Goal: Book appointment/travel/reservation

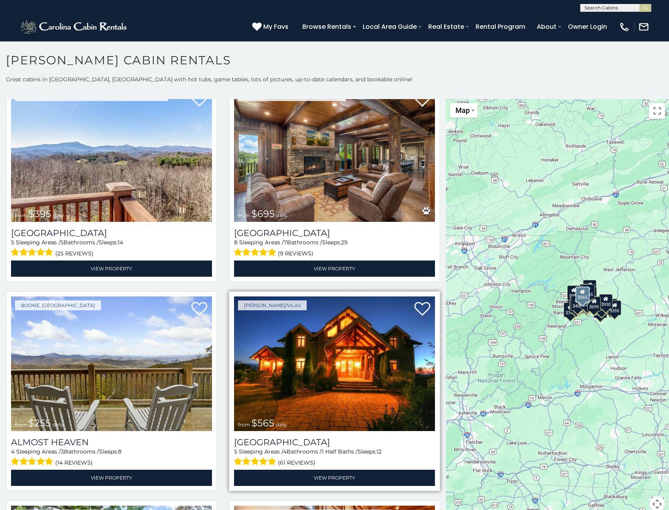
scroll to position [1657, 0]
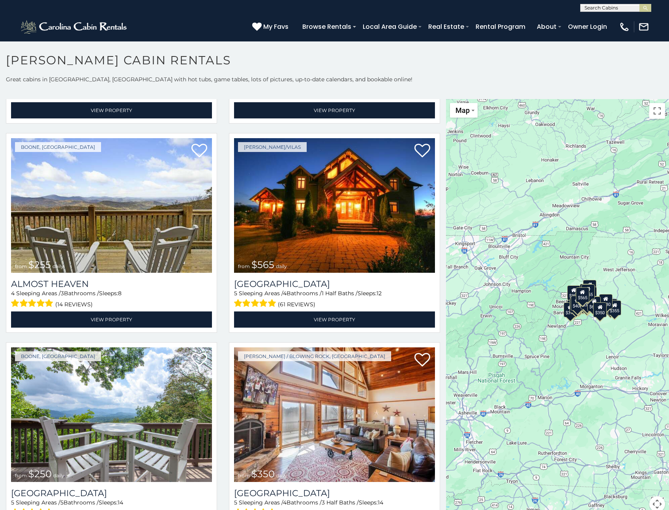
click at [542, 336] on div "$349 $480 $525 $315 $355 $675 $635 $930 $400 $451 $330 $400 $485 $460 $395 $695…" at bounding box center [557, 310] width 223 height 422
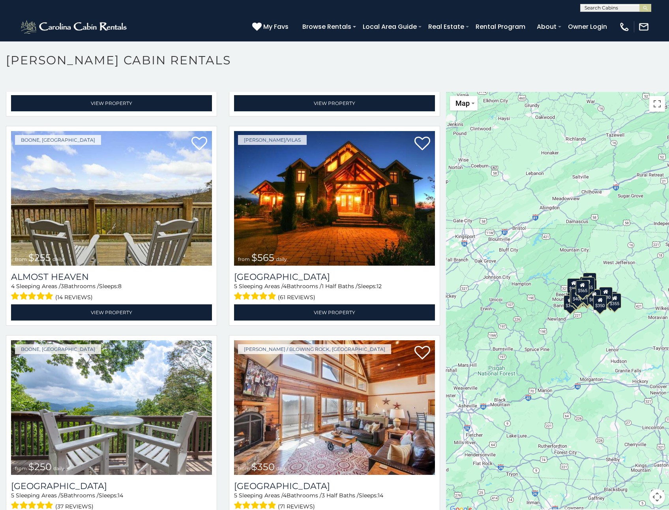
click at [546, 333] on div "$349 $480 $525 $315 $355 $675 $635 $930 $400 $451 $330 $400 $485 $460 $395 $695…" at bounding box center [557, 303] width 223 height 422
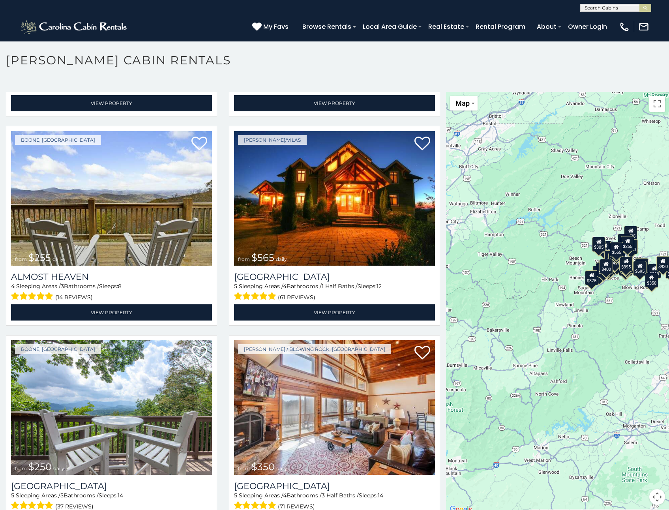
scroll to position [0, 0]
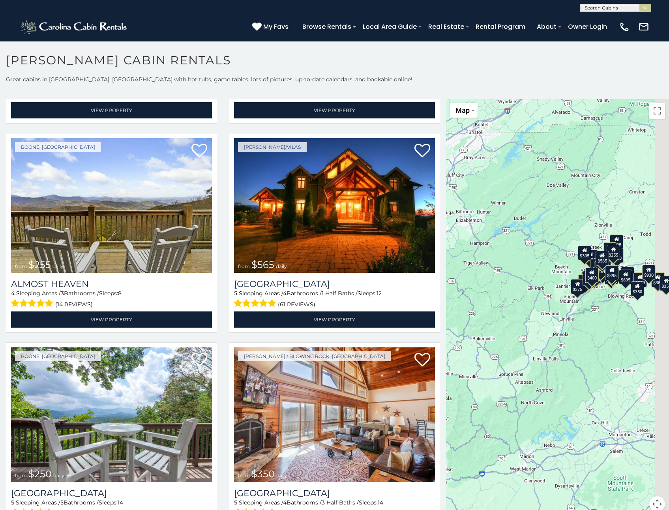
drag, startPoint x: 567, startPoint y: 397, endPoint x: 541, endPoint y: 398, distance: 26.1
click at [540, 397] on div "$349 $480 $525 $315 $355 $675 $635 $930 $400 $451 $330 $400 $485 $460 $395 $695…" at bounding box center [557, 310] width 223 height 422
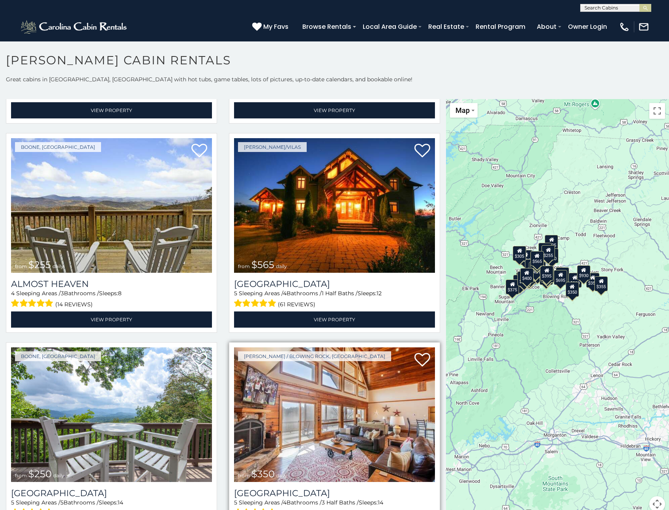
drag, startPoint x: 560, startPoint y: 385, endPoint x: 430, endPoint y: 387, distance: 129.8
click at [430, 99] on main "**********" at bounding box center [334, 99] width 669 height 0
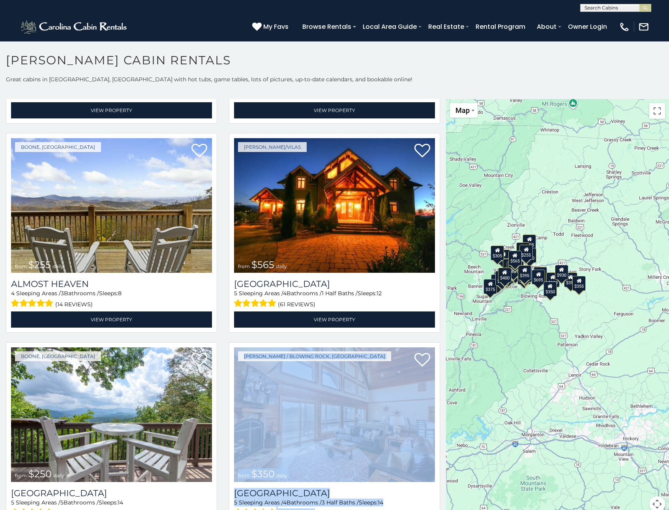
click at [520, 322] on div "$349 $480 $525 $315 $355 $675 $635 $930 $400 $451 $330 $400 $485 $460 $395 $695…" at bounding box center [557, 310] width 223 height 422
click at [521, 320] on div "$349 $480 $525 $315 $355 $675 $635 $930 $400 $451 $330 $400 $485 $460 $395 $695…" at bounding box center [557, 310] width 223 height 422
click at [519, 312] on div "$349 $480 $525 $315 $355 $675 $635 $930 $400 $451 $330 $400 $485 $460 $395 $695…" at bounding box center [557, 310] width 223 height 422
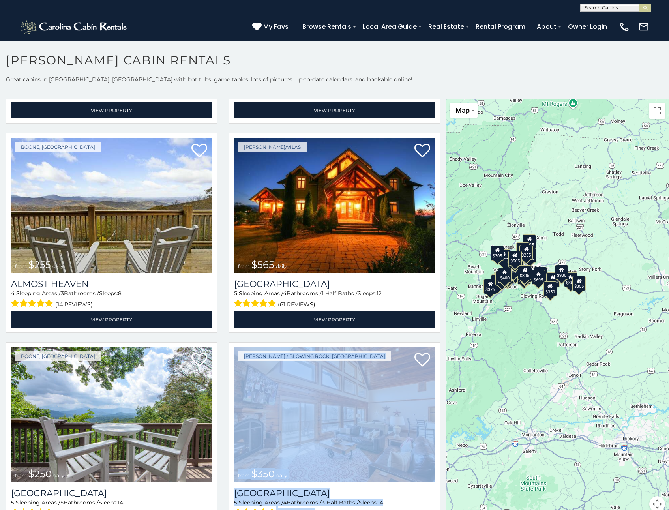
click at [519, 312] on div "$349 $480 $525 $315 $355 $675 $635 $930 $400 $451 $330 $400 $485 $460 $395 $695…" at bounding box center [557, 310] width 223 height 422
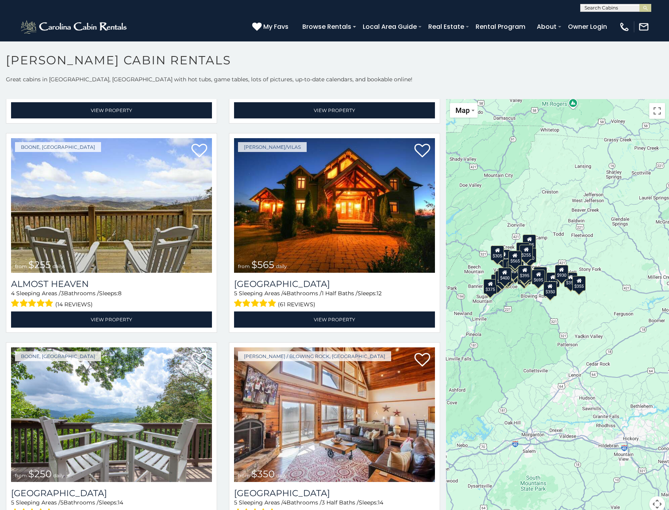
click at [519, 312] on div "$349 $480 $525 $315 $355 $675 $635 $930 $400 $451 $330 $400 $485 $460 $395 $695…" at bounding box center [557, 310] width 223 height 422
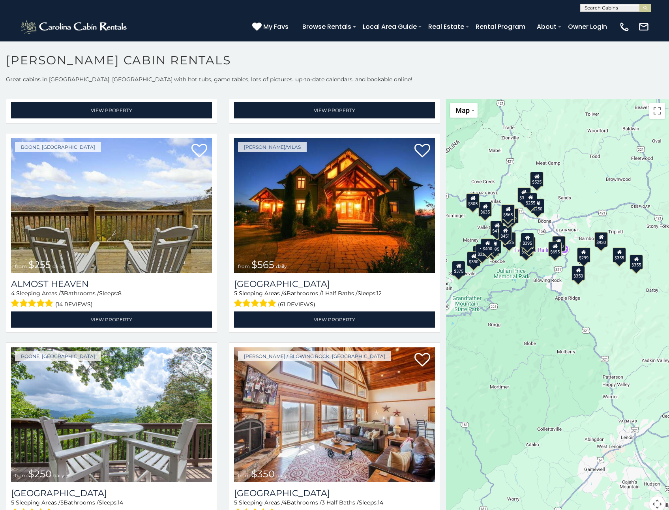
click at [547, 316] on div "$349 $480 $525 $315 $355 $675 $635 $930 $400 $451 $330 $400 $485 $460 $395 $695…" at bounding box center [557, 310] width 223 height 422
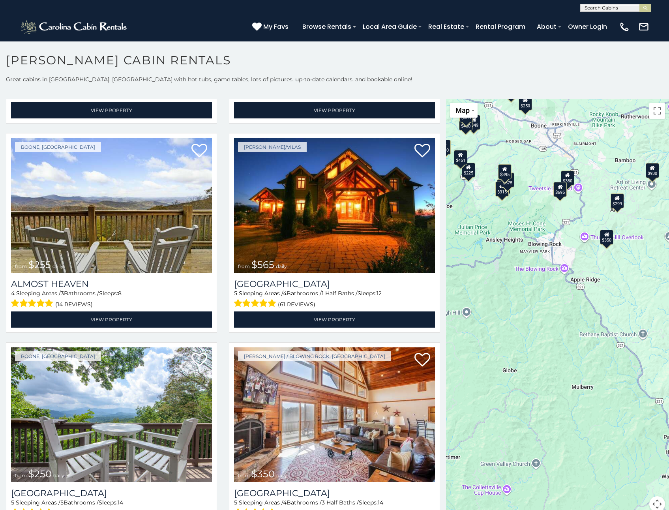
click at [541, 299] on div "$349 $480 $525 $315 $355 $675 $635 $930 $400 $451 $330 $400 $485 $460 $395 $695…" at bounding box center [557, 310] width 223 height 422
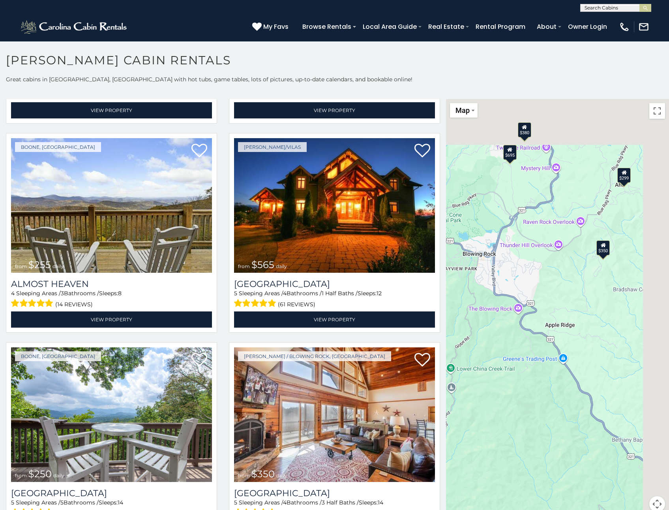
drag, startPoint x: 576, startPoint y: 280, endPoint x: 501, endPoint y: 367, distance: 115.5
click at [502, 366] on div "$349 $480 $525 $315 $355 $675 $635 $930 $400 $451 $330 $400 $485 $460 $395 $695…" at bounding box center [557, 310] width 223 height 422
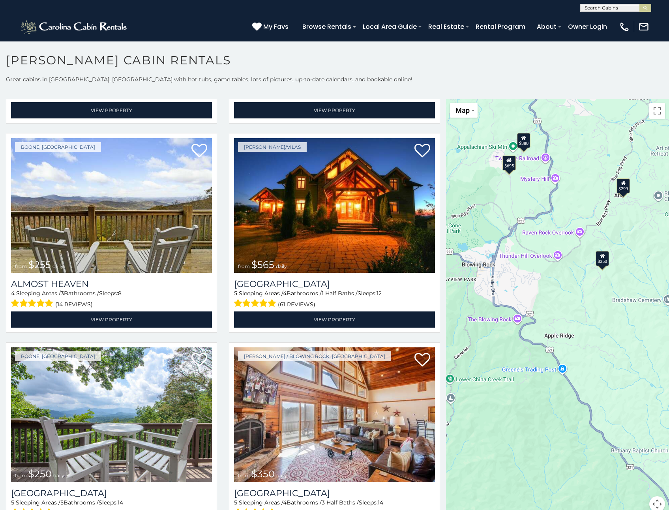
click at [506, 167] on div "$695" at bounding box center [508, 162] width 13 height 15
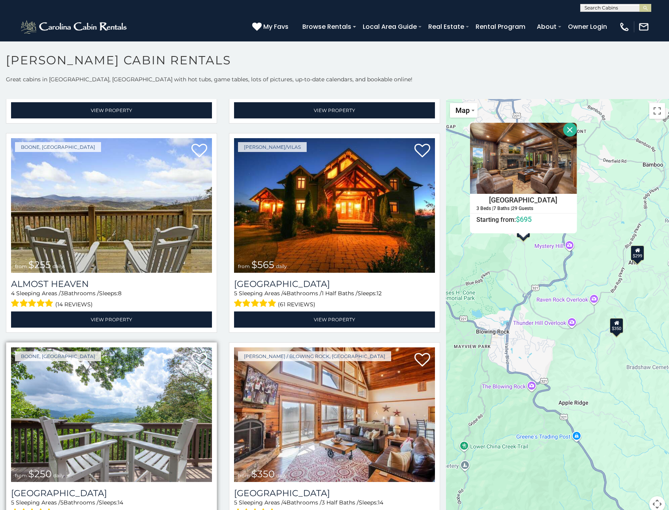
scroll to position [1459, 0]
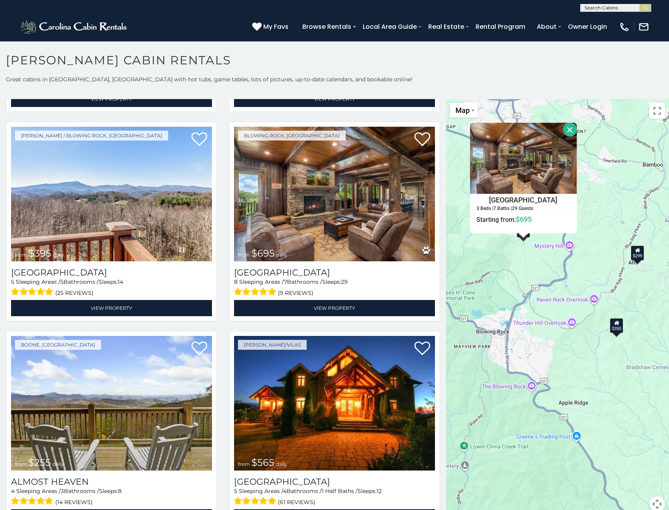
click at [634, 262] on div "$349 $480 $525 $315 $355 $675 $635 $930 $400 $451 $330 $400 $485 $460 $395 $695…" at bounding box center [557, 310] width 223 height 422
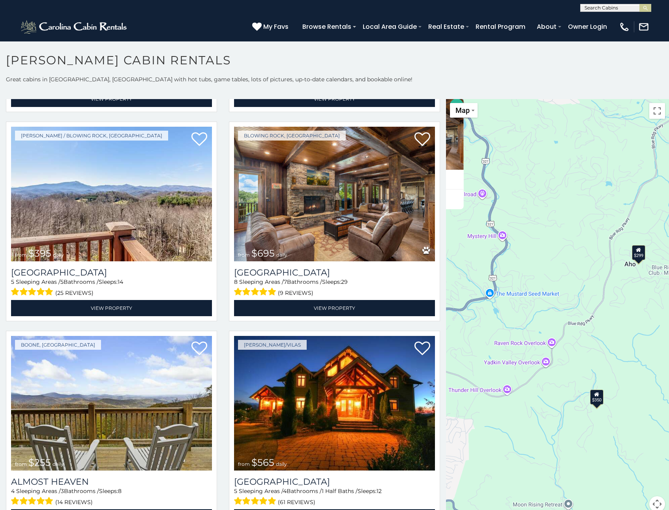
click at [634, 256] on div "$299" at bounding box center [638, 252] width 13 height 15
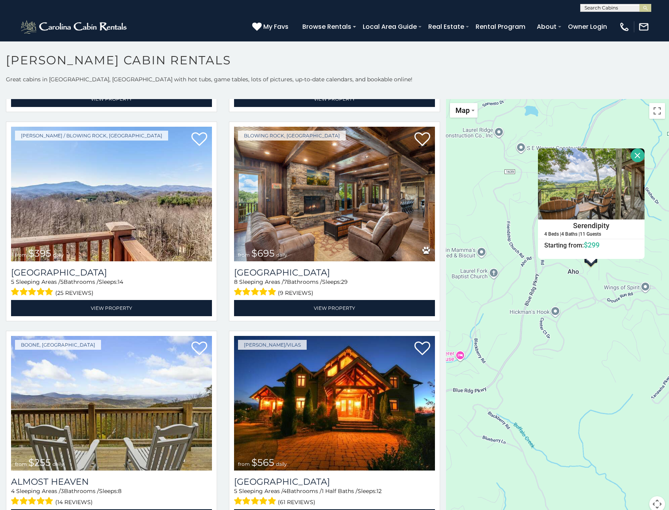
scroll to position [7, 0]
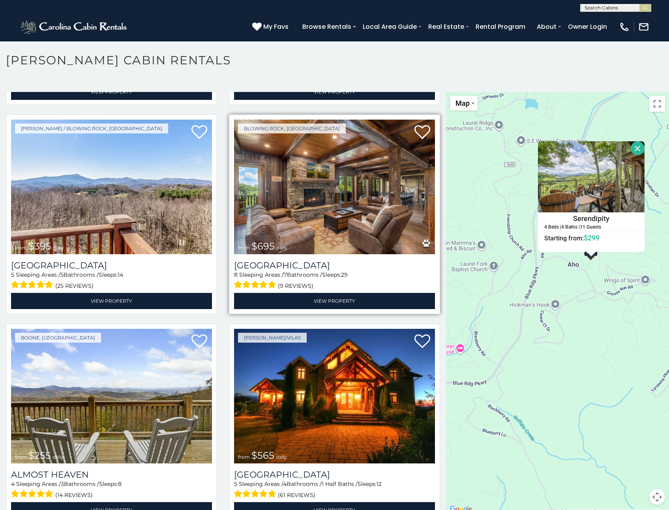
click at [306, 208] on img at bounding box center [334, 187] width 201 height 135
click at [307, 208] on img at bounding box center [334, 187] width 201 height 135
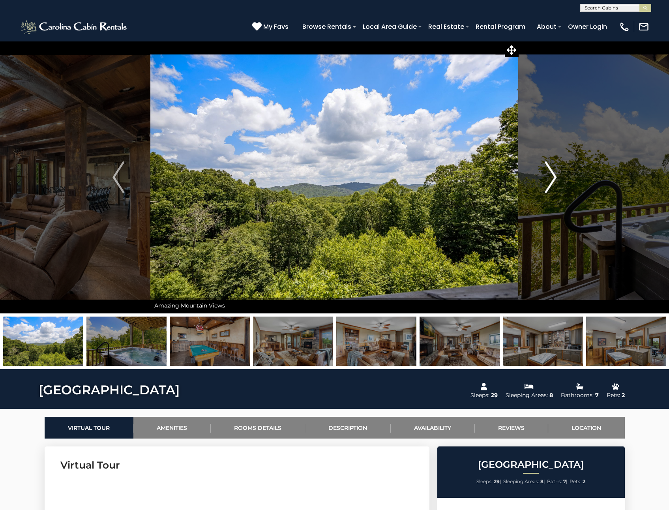
click at [552, 176] on img "Next" at bounding box center [550, 177] width 12 height 32
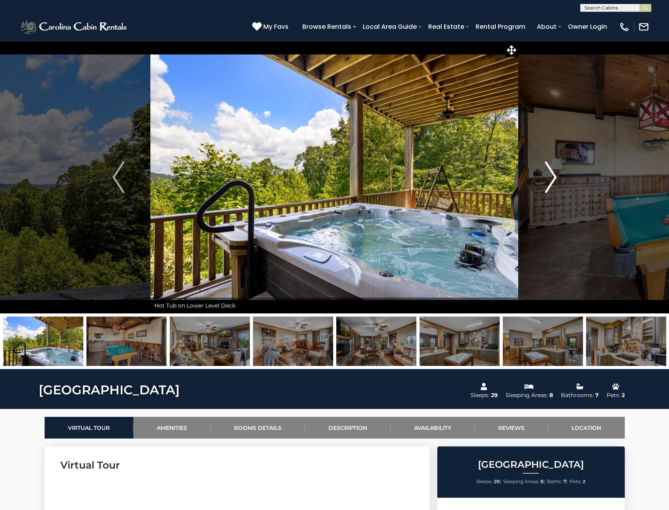
click at [552, 176] on img "Next" at bounding box center [550, 177] width 12 height 32
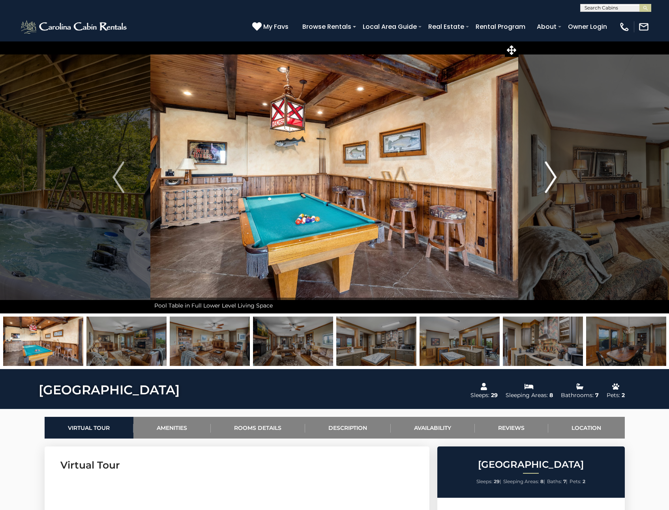
click at [552, 176] on img "Next" at bounding box center [550, 177] width 12 height 32
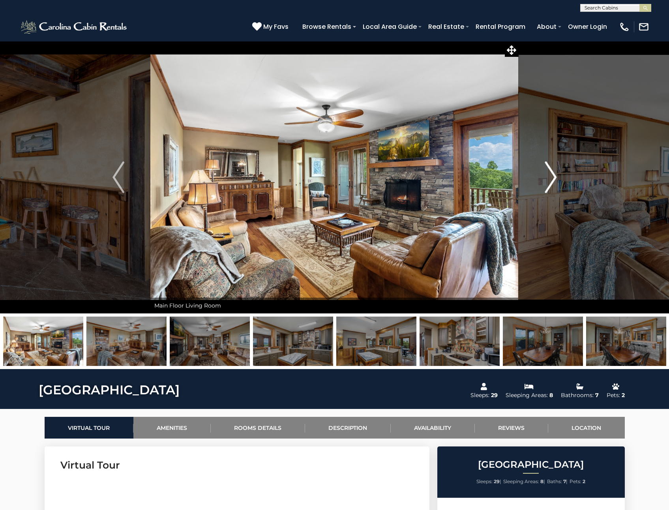
click at [552, 176] on img "Next" at bounding box center [550, 177] width 12 height 32
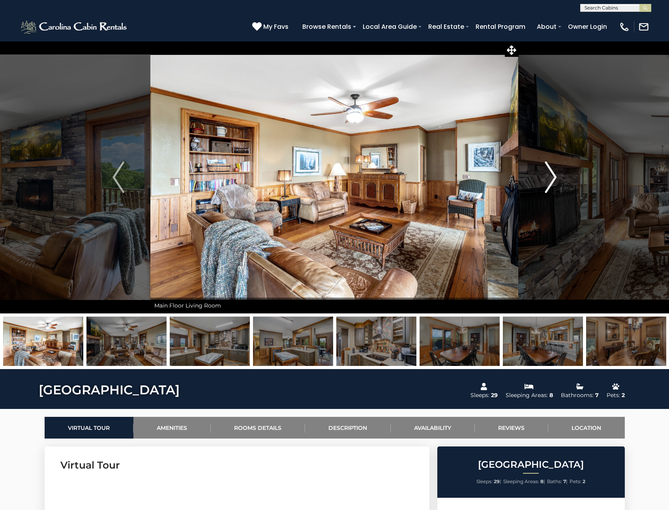
click at [552, 176] on img "Next" at bounding box center [550, 177] width 12 height 32
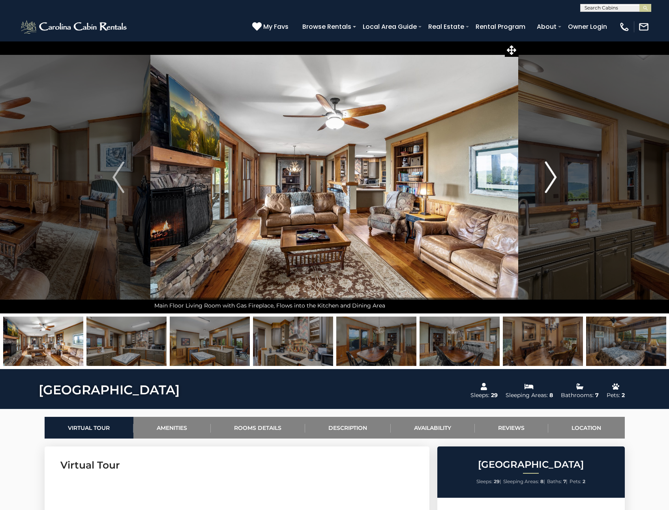
click at [552, 176] on img "Next" at bounding box center [550, 177] width 12 height 32
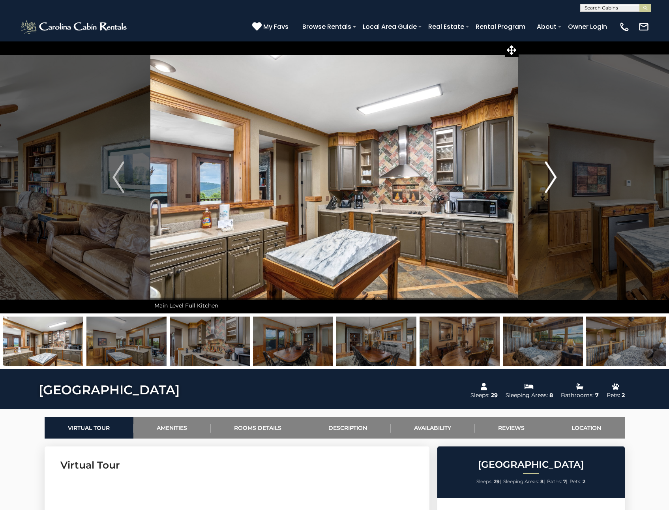
click at [552, 176] on img "Next" at bounding box center [550, 177] width 12 height 32
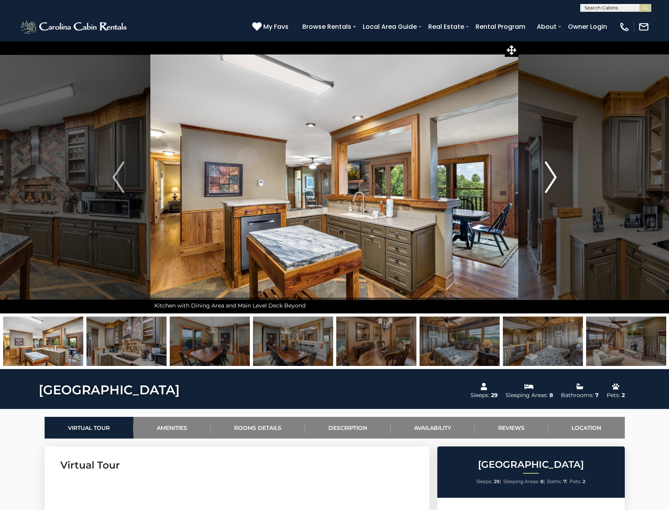
click at [552, 176] on img "Next" at bounding box center [550, 177] width 12 height 32
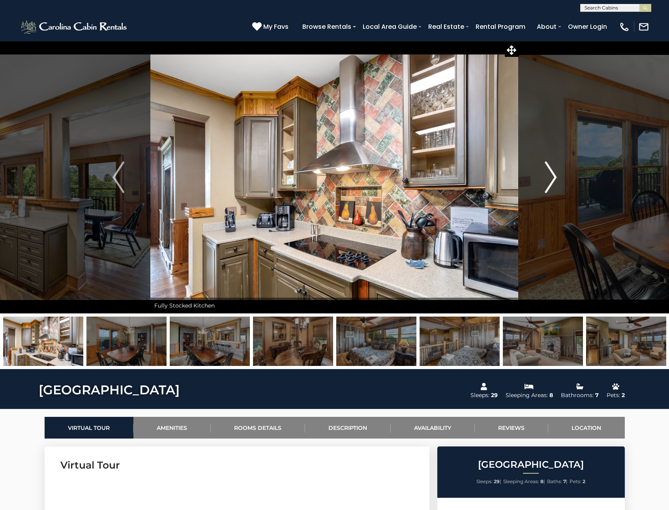
click at [552, 176] on img "Next" at bounding box center [550, 177] width 12 height 32
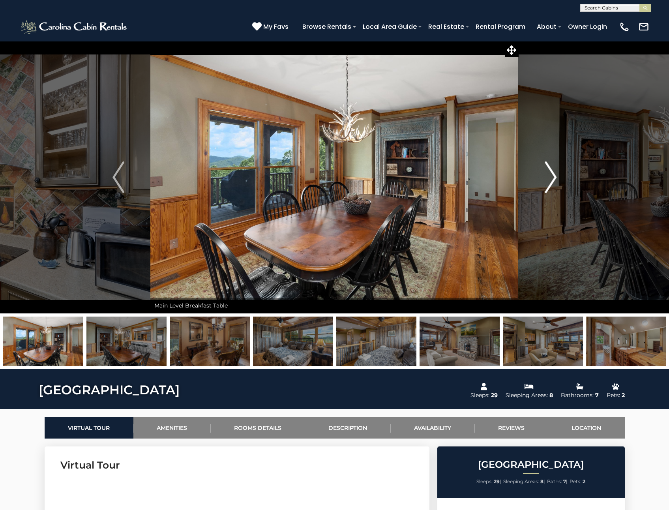
click at [552, 176] on img "Next" at bounding box center [550, 177] width 12 height 32
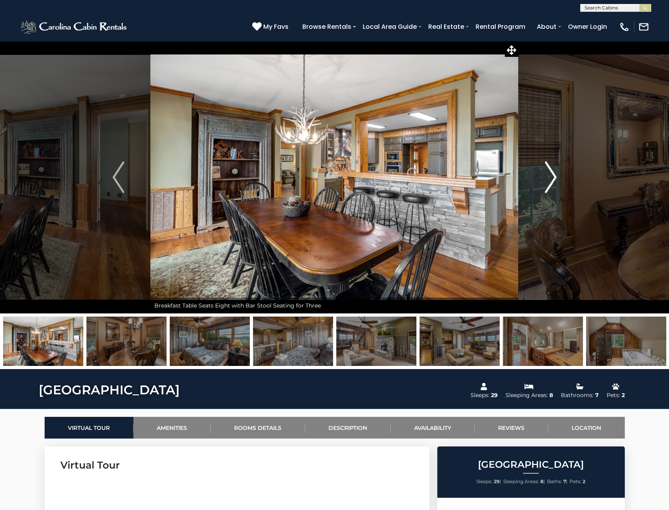
click at [552, 176] on img "Next" at bounding box center [550, 177] width 12 height 32
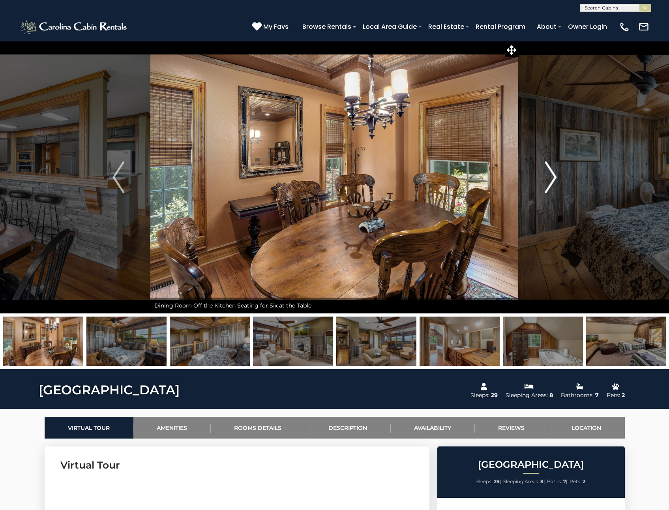
click at [552, 176] on img "Next" at bounding box center [550, 177] width 12 height 32
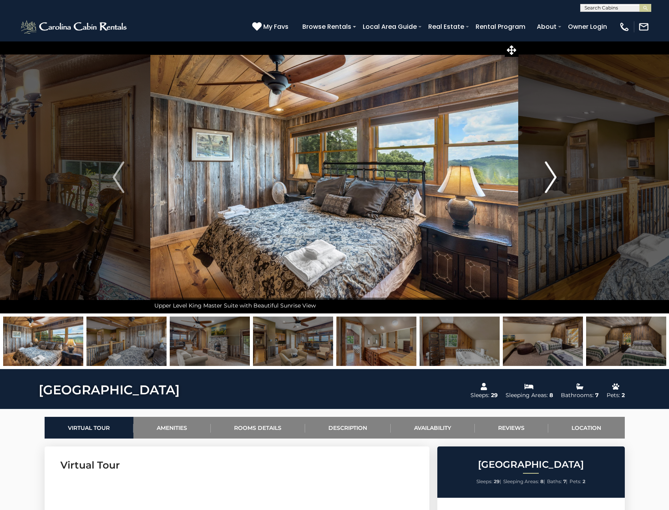
click at [552, 176] on img "Next" at bounding box center [550, 177] width 12 height 32
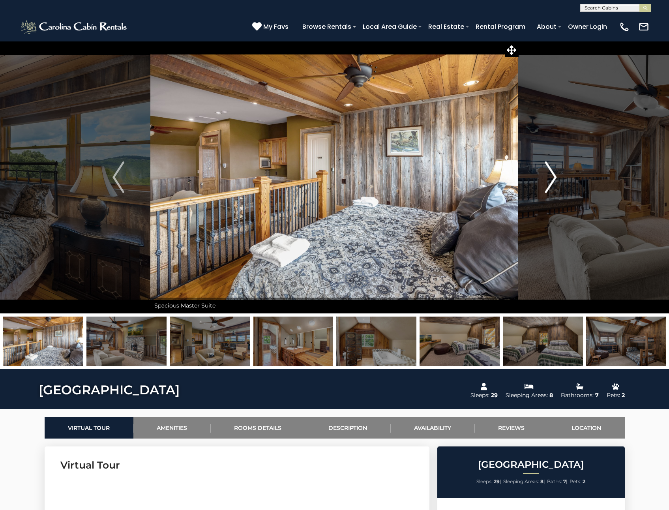
click at [552, 176] on img "Next" at bounding box center [550, 177] width 12 height 32
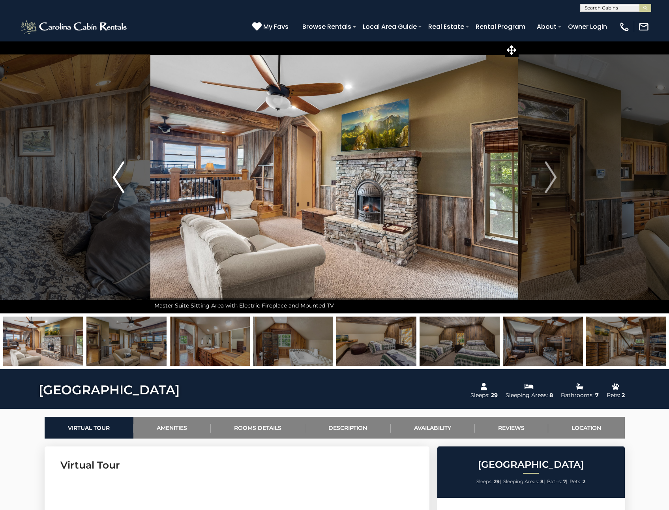
click at [116, 176] on img "Previous" at bounding box center [118, 177] width 12 height 32
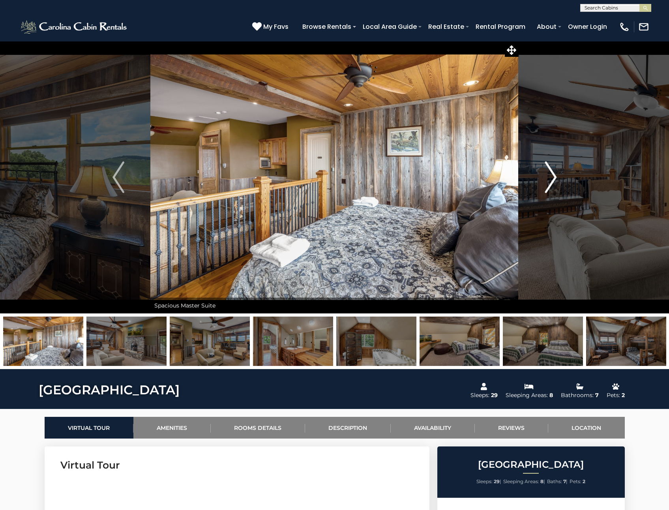
click at [552, 174] on img "Next" at bounding box center [550, 177] width 12 height 32
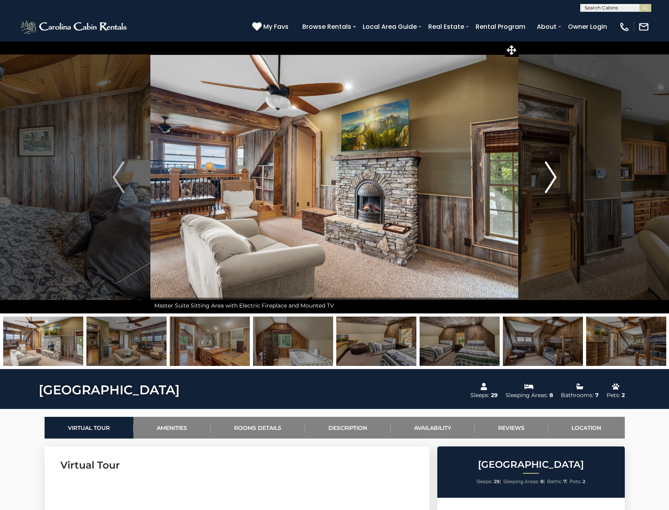
click at [552, 174] on img "Next" at bounding box center [550, 177] width 12 height 32
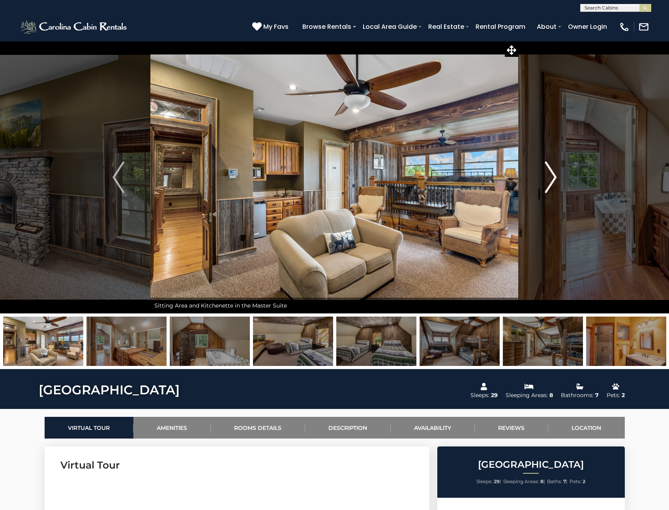
click at [552, 174] on img "Next" at bounding box center [550, 177] width 12 height 32
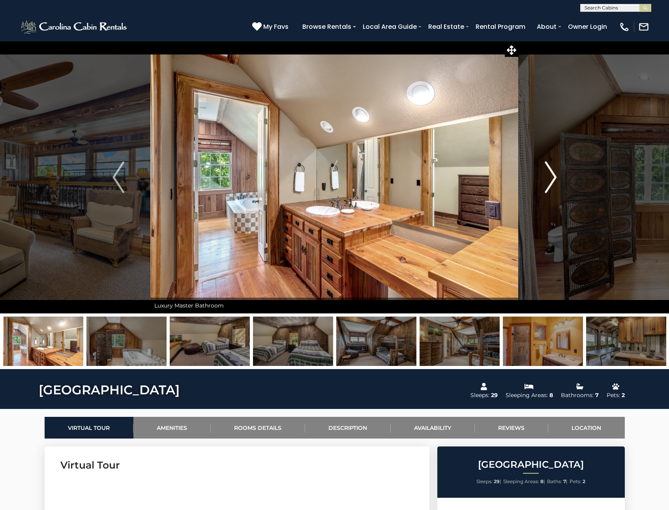
click at [552, 174] on img "Next" at bounding box center [550, 177] width 12 height 32
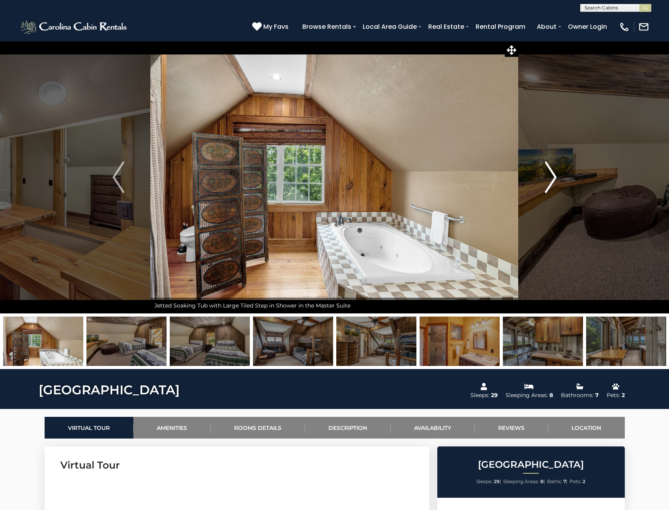
click at [552, 174] on img "Next" at bounding box center [550, 177] width 12 height 32
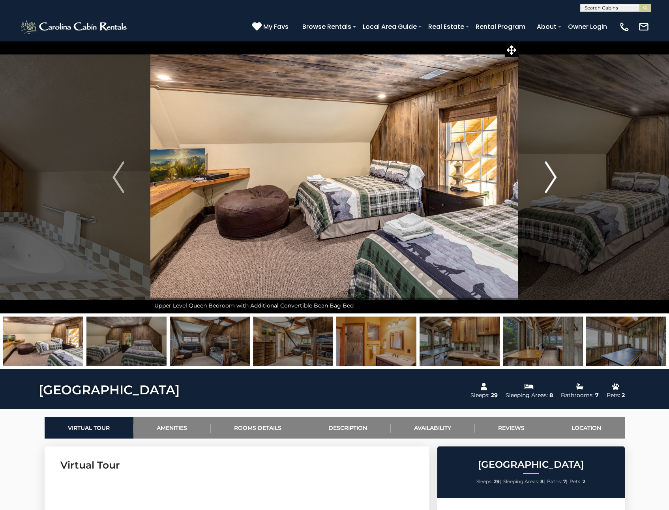
click at [552, 174] on img "Next" at bounding box center [550, 177] width 12 height 32
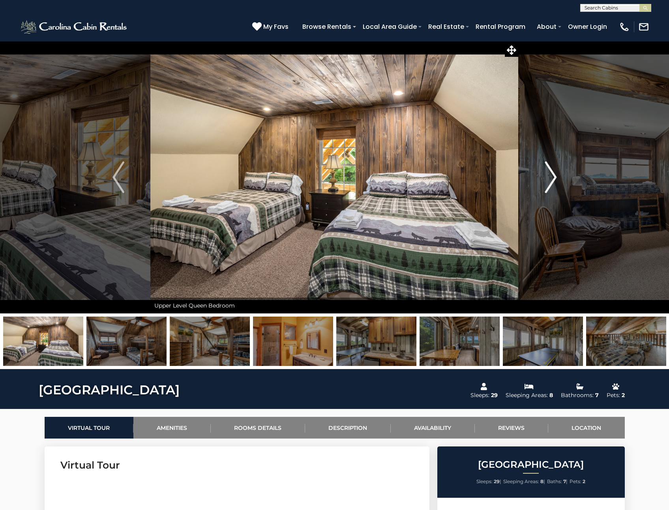
click at [552, 174] on img "Next" at bounding box center [550, 177] width 12 height 32
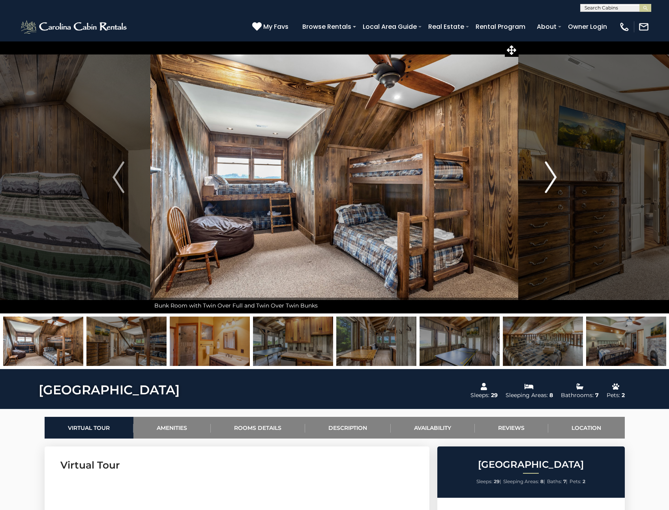
click at [552, 174] on img "Next" at bounding box center [550, 177] width 12 height 32
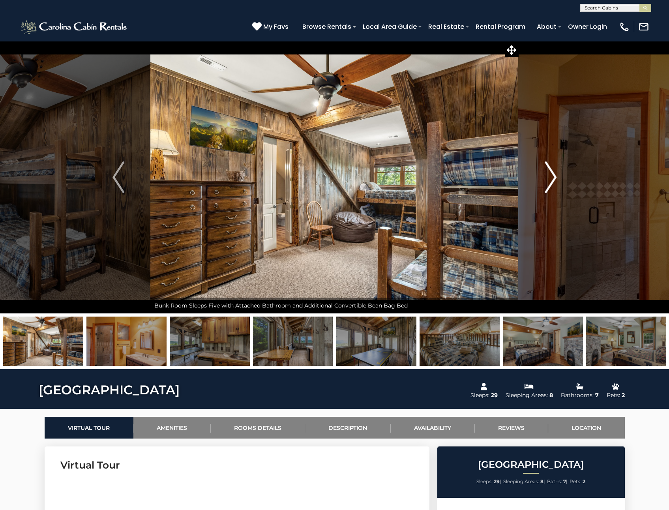
click at [552, 174] on img "Next" at bounding box center [550, 177] width 12 height 32
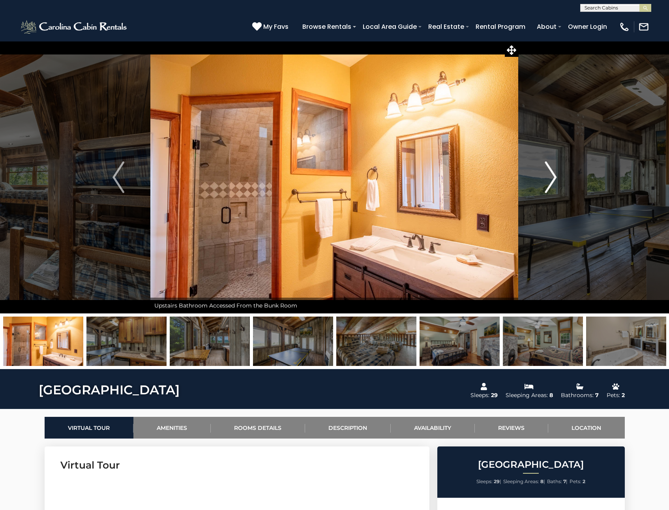
click at [552, 174] on img "Next" at bounding box center [550, 177] width 12 height 32
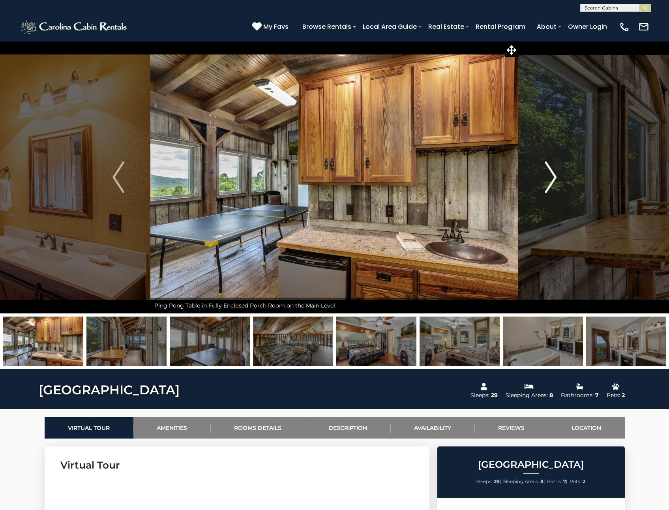
click at [551, 179] on img "Next" at bounding box center [550, 177] width 12 height 32
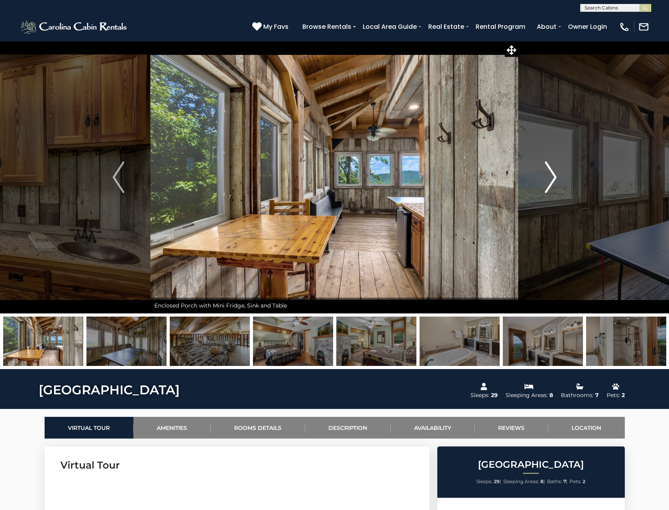
click at [549, 179] on img "Next" at bounding box center [550, 177] width 12 height 32
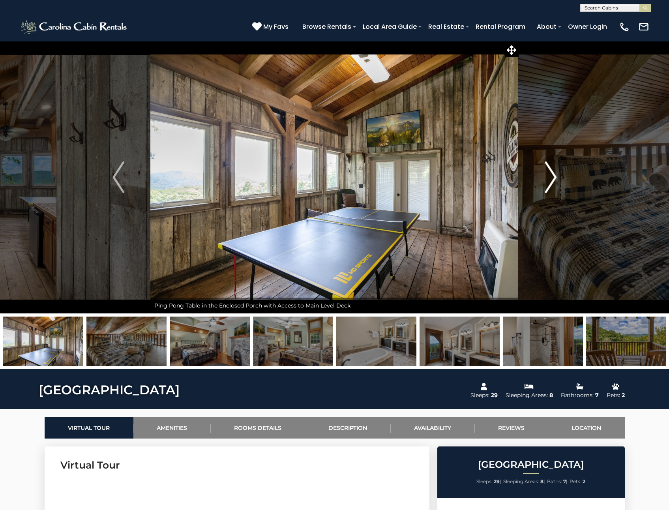
click at [549, 179] on img "Next" at bounding box center [550, 177] width 12 height 32
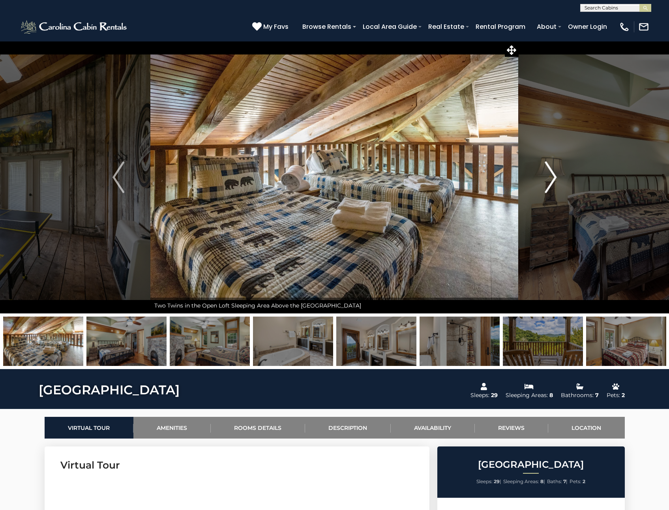
click at [549, 179] on img "Next" at bounding box center [550, 177] width 12 height 32
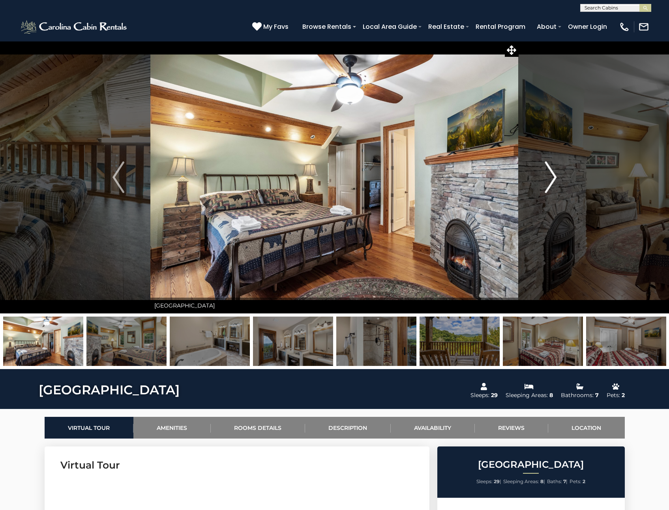
click at [549, 179] on img "Next" at bounding box center [550, 177] width 12 height 32
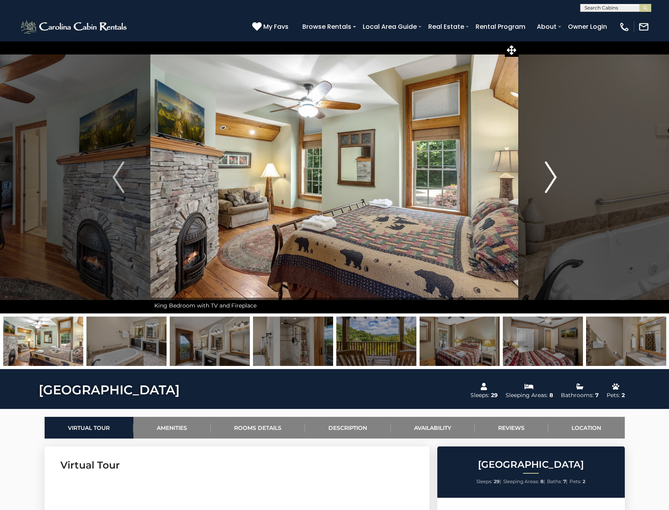
click at [549, 179] on img "Next" at bounding box center [550, 177] width 12 height 32
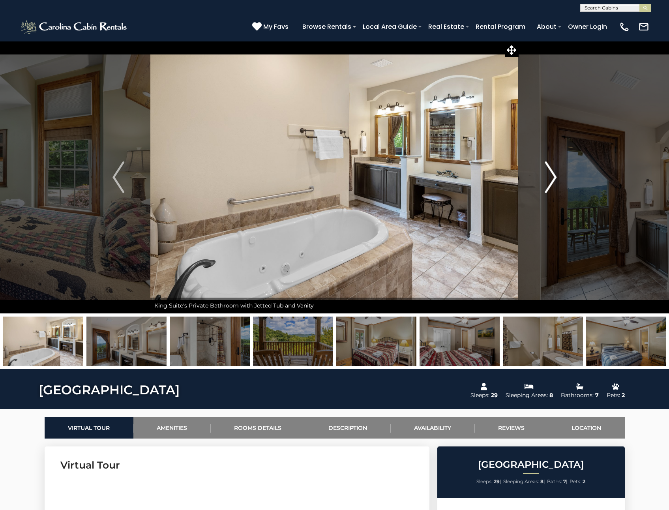
click at [549, 179] on img "Next" at bounding box center [550, 177] width 12 height 32
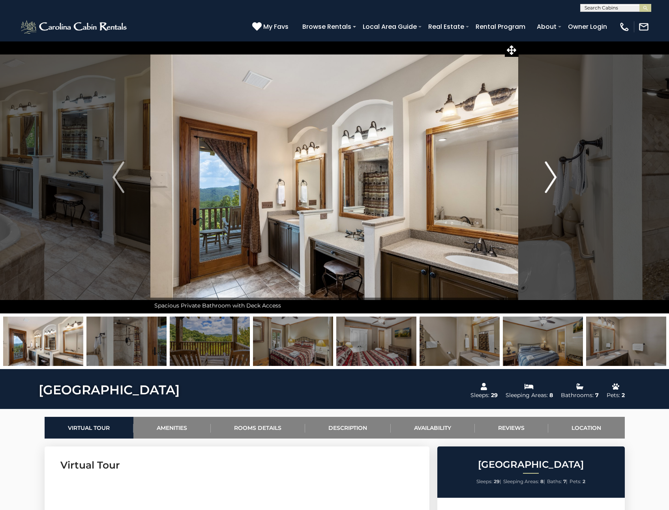
click at [549, 179] on img "Next" at bounding box center [550, 177] width 12 height 32
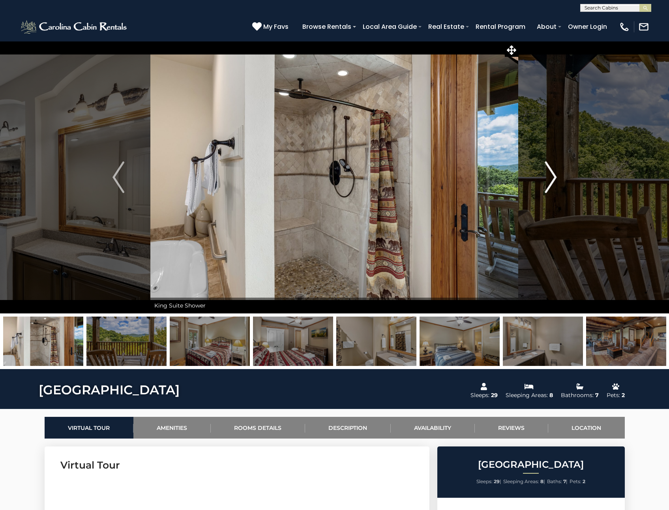
click at [549, 179] on img "Next" at bounding box center [550, 177] width 12 height 32
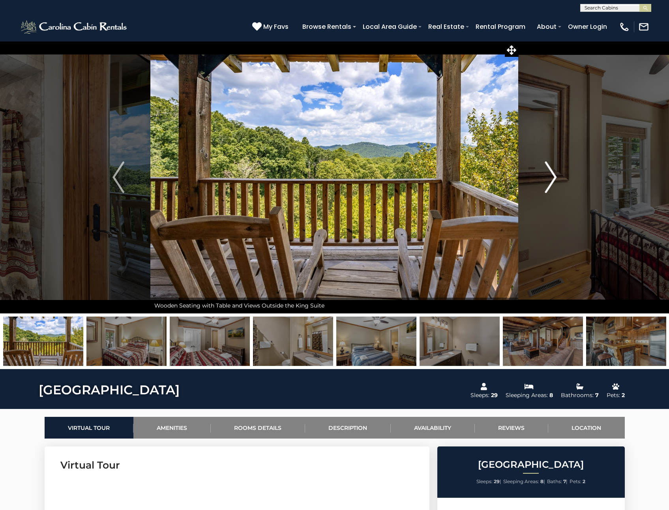
click at [549, 179] on img "Next" at bounding box center [550, 177] width 12 height 32
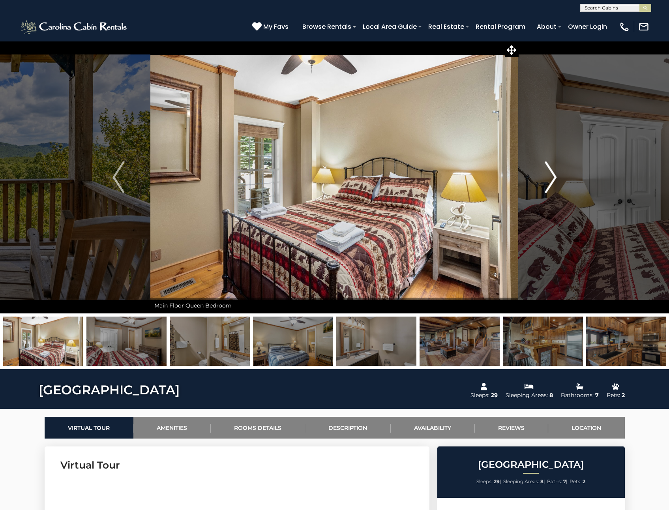
click at [549, 179] on img "Next" at bounding box center [550, 177] width 12 height 32
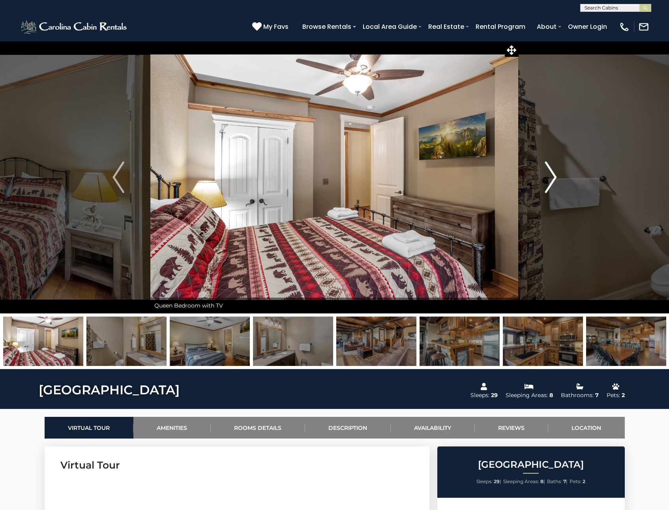
click at [549, 179] on img "Next" at bounding box center [550, 177] width 12 height 32
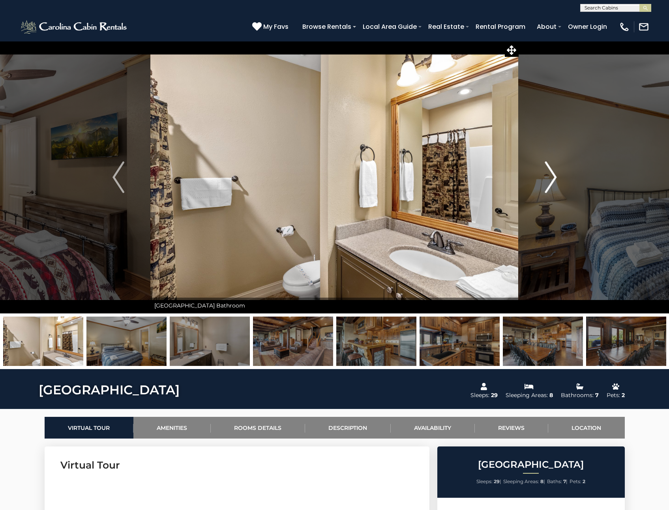
click at [549, 179] on img "Next" at bounding box center [550, 177] width 12 height 32
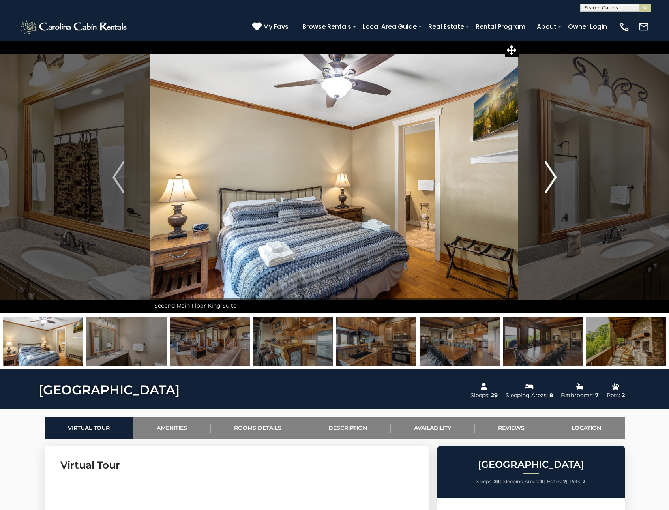
click at [549, 179] on img "Next" at bounding box center [550, 177] width 12 height 32
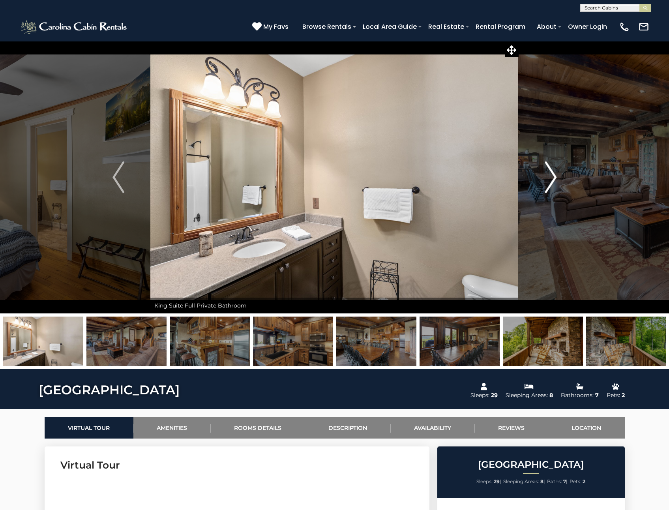
click at [549, 179] on img "Next" at bounding box center [550, 177] width 12 height 32
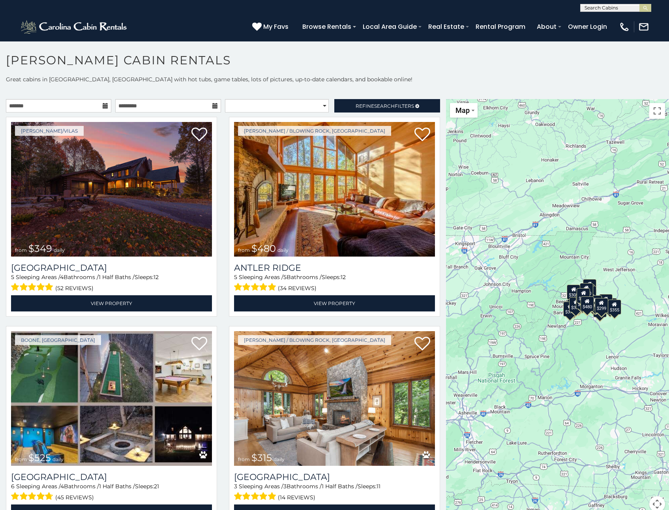
click at [523, 319] on div "$349 $480 $525 $315 $355 $675 $635 $930 $400 $451 $330 $400 $485 $460 $395 $695…" at bounding box center [557, 310] width 223 height 422
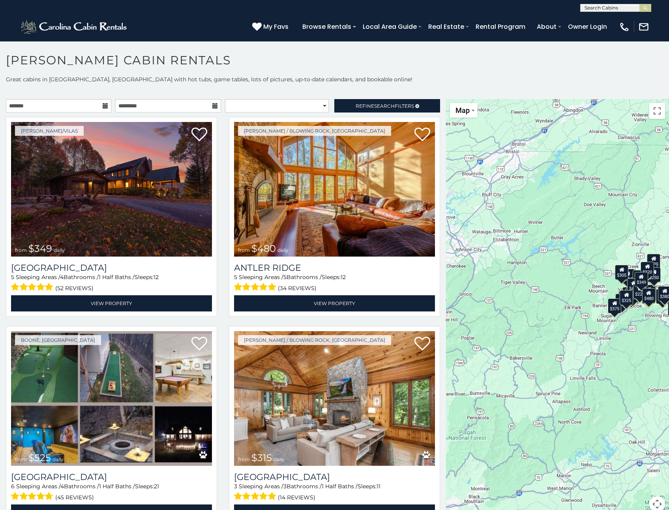
click at [542, 314] on div "$349 $480 $525 $315 $355 $675 $635 $930 $400 $451 $330 $400 $485 $460 $395 $695…" at bounding box center [557, 310] width 223 height 422
click at [528, 317] on div "$349 $480 $525 $315 $355 $675 $635 $930 $400 $451 $330 $400 $485 $460 $395 $695…" at bounding box center [557, 310] width 223 height 422
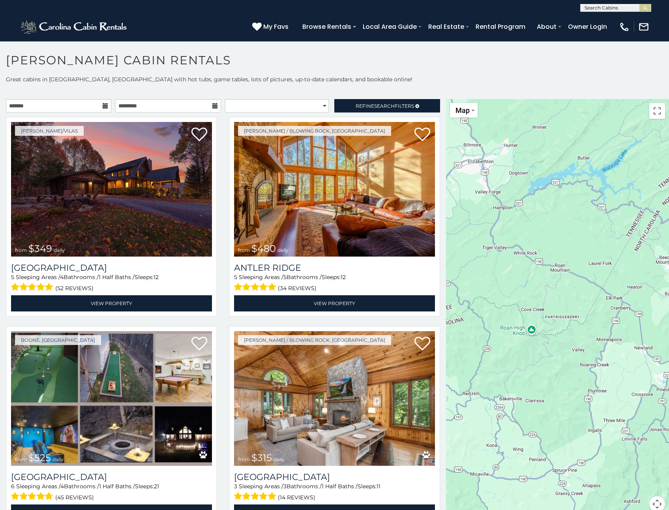
drag, startPoint x: 580, startPoint y: 282, endPoint x: 445, endPoint y: 279, distance: 134.6
click at [418, 99] on main "**********" at bounding box center [334, 99] width 669 height 0
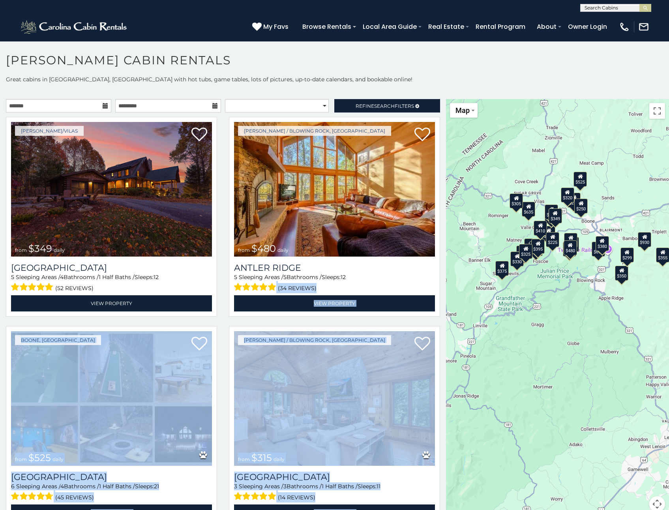
drag, startPoint x: 556, startPoint y: 268, endPoint x: 458, endPoint y: 292, distance: 100.3
click at [458, 292] on div "$349 $480 $525 $315 $355 $675 $635 $930 $400 $451 $330 $400 $485 $460 $395 $695…" at bounding box center [557, 310] width 223 height 422
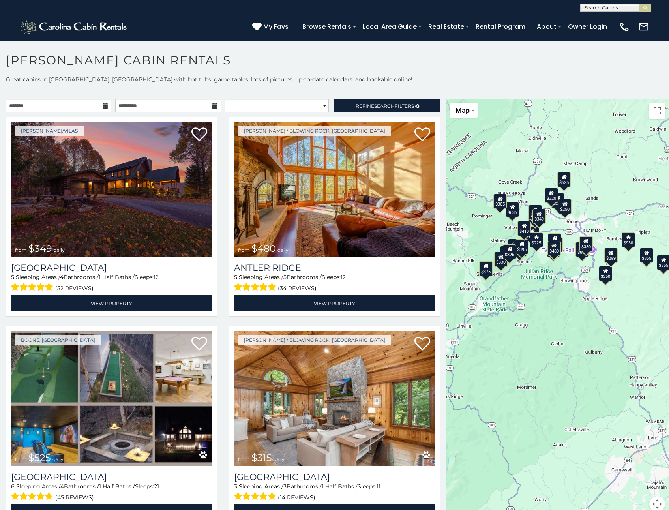
drag, startPoint x: 520, startPoint y: 305, endPoint x: 565, endPoint y: 309, distance: 44.4
click at [565, 309] on div "$349 $480 $525 $315 $355 $675 $635 $930 $400 $451 $330 $400 $485 $460 $395 $695…" at bounding box center [557, 310] width 223 height 422
click at [543, 274] on div "$349 $480 $525 $315 $355 $675 $635 $930 $400 $451 $330 $400 $485 $460 $395 $695…" at bounding box center [557, 310] width 223 height 422
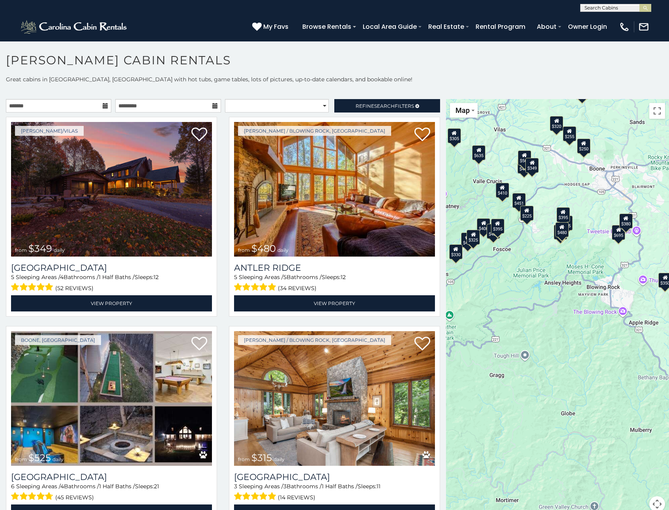
click at [505, 272] on div "$349 $480 $525 $315 $355 $675 $635 $930 $400 $451 $330 $400 $485 $460 $395 $695…" at bounding box center [557, 310] width 223 height 422
click at [506, 272] on div "$349 $480 $525 $315 $355 $675 $635 $930 $400 $451 $330 $400 $485 $460 $395 $695…" at bounding box center [557, 310] width 223 height 422
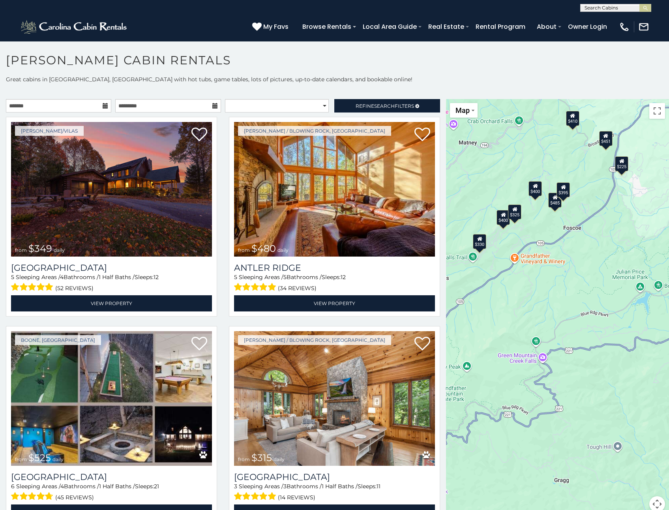
drag, startPoint x: 492, startPoint y: 271, endPoint x: 581, endPoint y: 273, distance: 89.6
click at [581, 273] on div "$349 $480 $525 $315 $355 $675 $635 $930 $400 $451 $330 $400 $485 $460 $395 $695…" at bounding box center [557, 310] width 223 height 422
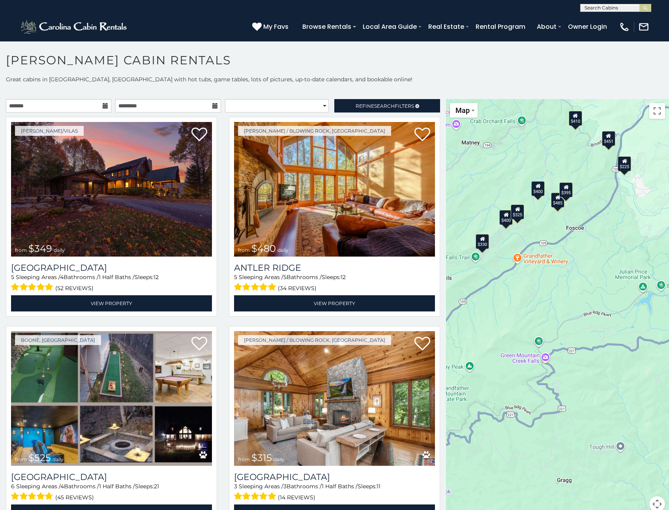
click at [504, 222] on div "$400" at bounding box center [505, 217] width 13 height 15
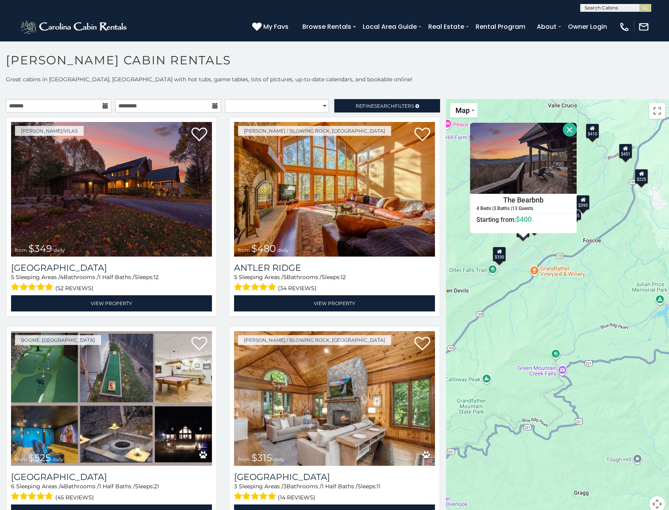
click at [516, 249] on div "$349 $480 $525 $315 $355 $675 $635 $930 $400 $451 $330 $400 $485 $460 $395 $695…" at bounding box center [557, 310] width 223 height 422
click at [534, 244] on div "$349 $480 $525 $315 $355 $675 $635 $930 $400 $451 $330 $400 $485 $460 $395 $695…" at bounding box center [557, 310] width 223 height 422
click at [555, 249] on div "$349 $480 $525 $315 $355 $675 $635 $930 $400 $451 $330 $400 $485 $460 $395 $695…" at bounding box center [557, 310] width 223 height 422
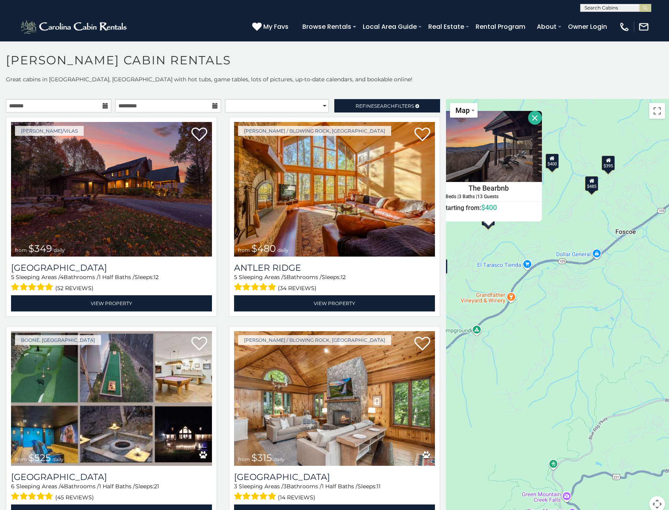
click at [531, 116] on button "Close" at bounding box center [535, 118] width 14 height 14
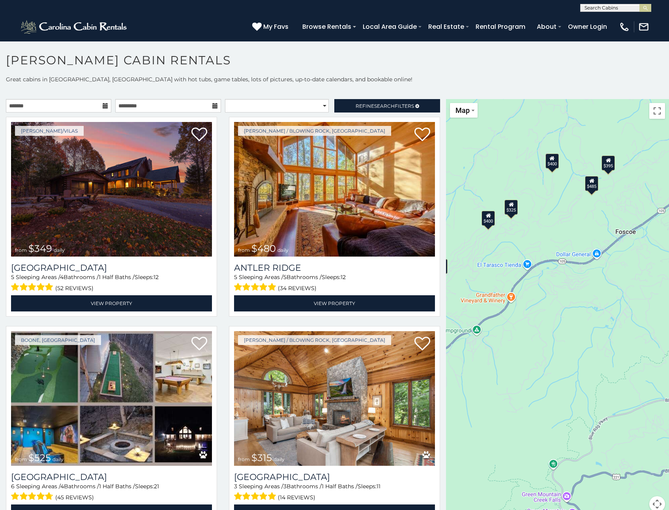
click at [510, 211] on div "$325" at bounding box center [511, 207] width 13 height 15
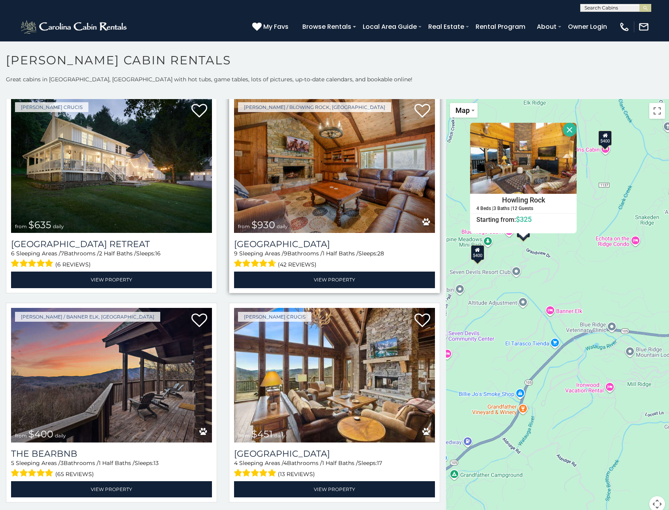
scroll to position [631, 0]
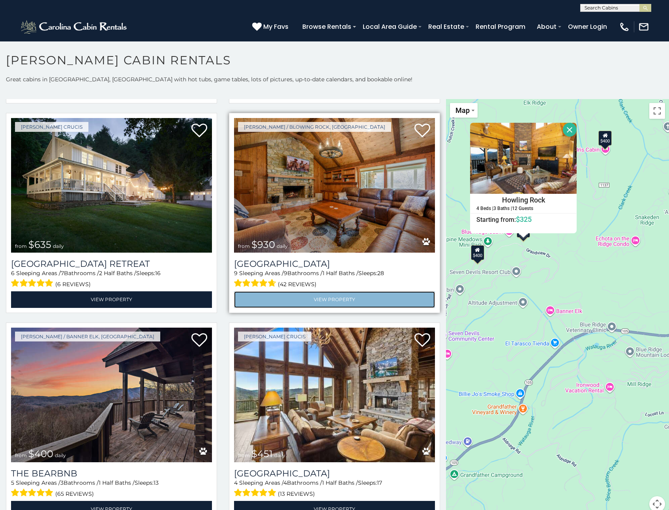
click at [310, 291] on link "View Property" at bounding box center [334, 299] width 201 height 16
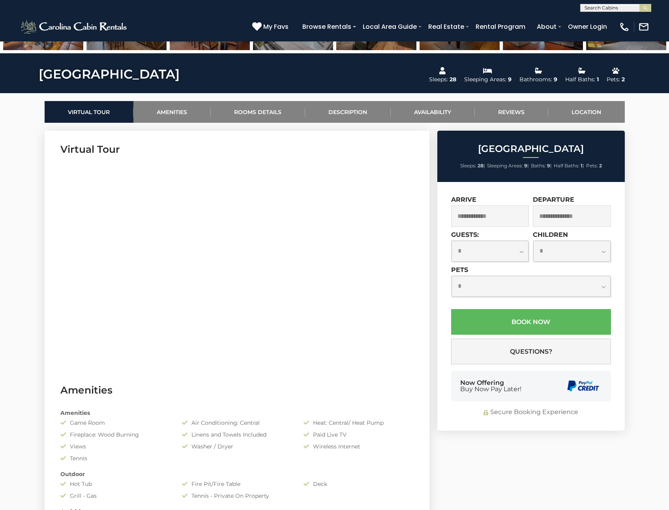
scroll to position [79, 0]
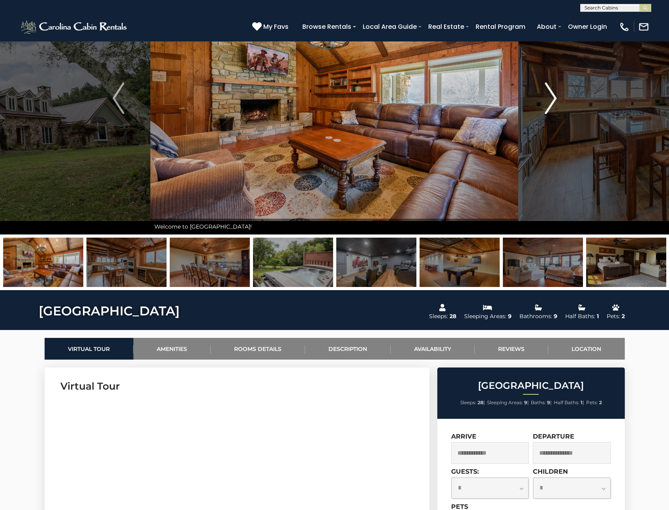
click at [551, 94] on img "Next" at bounding box center [550, 98] width 12 height 32
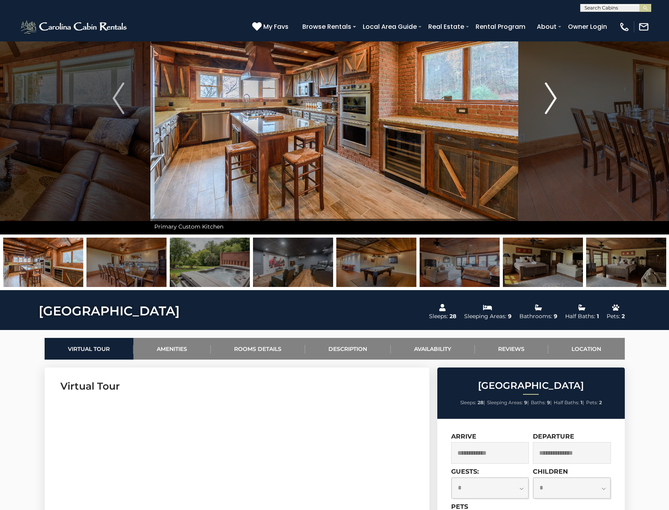
click at [551, 94] on img "Next" at bounding box center [550, 98] width 12 height 32
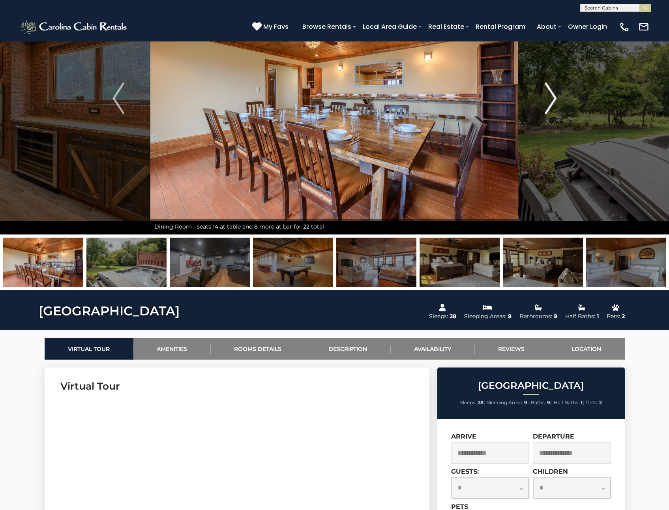
click at [551, 94] on img "Next" at bounding box center [550, 98] width 12 height 32
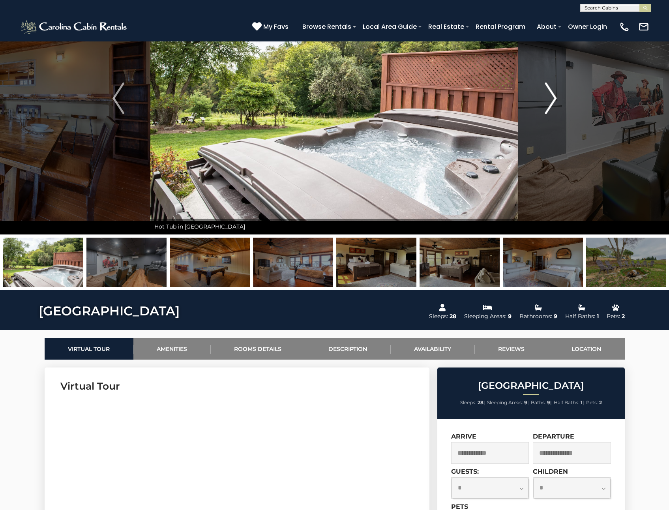
click at [551, 94] on img "Next" at bounding box center [550, 98] width 12 height 32
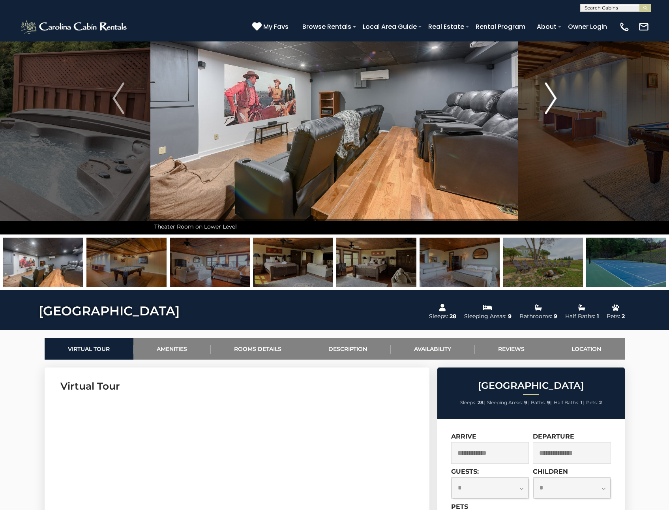
click at [551, 94] on img "Next" at bounding box center [550, 98] width 12 height 32
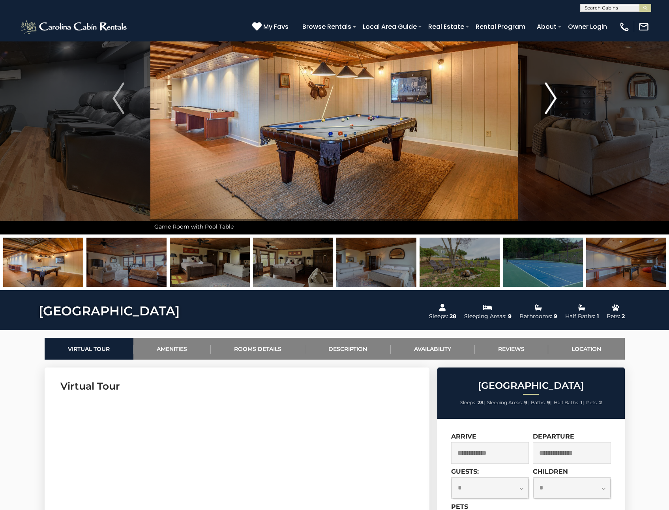
click at [551, 94] on img "Next" at bounding box center [550, 98] width 12 height 32
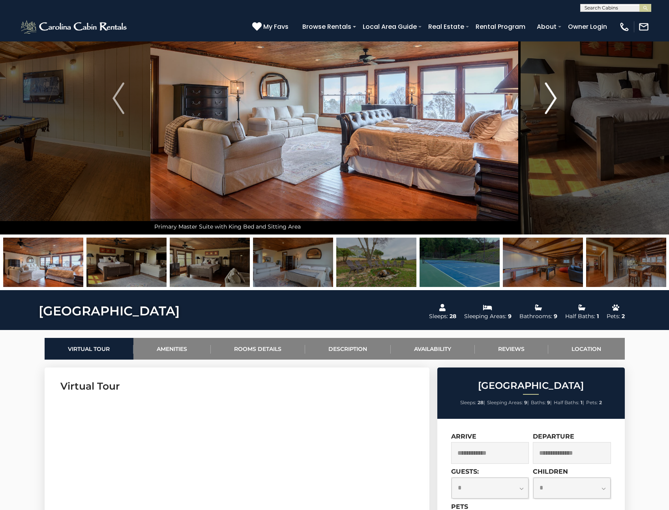
click at [551, 94] on img "Next" at bounding box center [550, 98] width 12 height 32
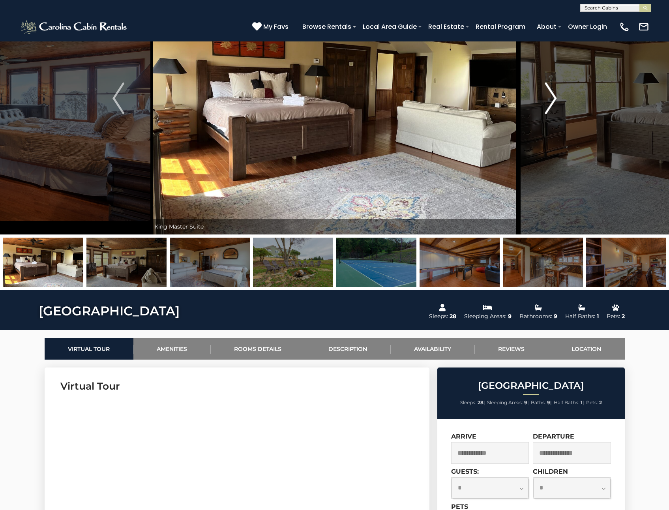
click at [551, 94] on img "Next" at bounding box center [550, 98] width 12 height 32
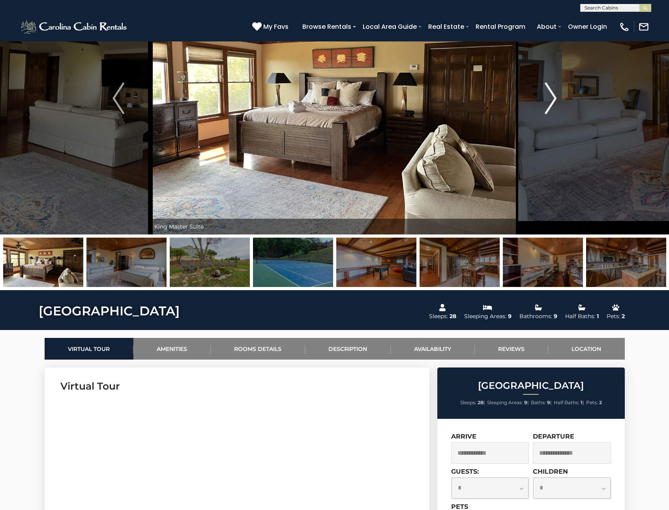
click at [551, 94] on img "Next" at bounding box center [550, 98] width 12 height 32
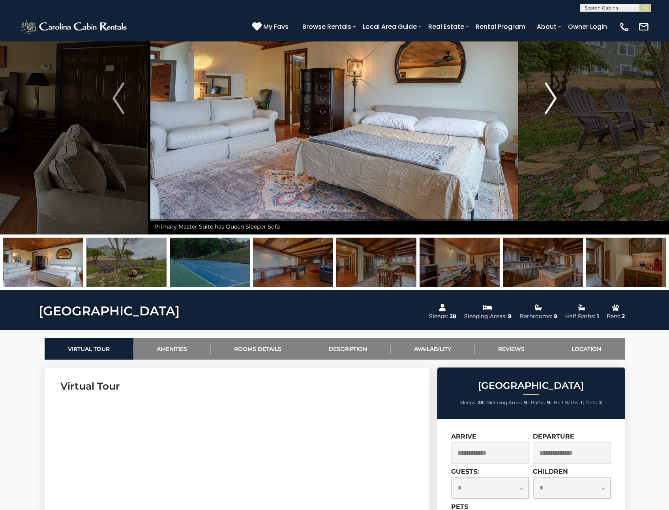
click at [551, 94] on img "Next" at bounding box center [550, 98] width 12 height 32
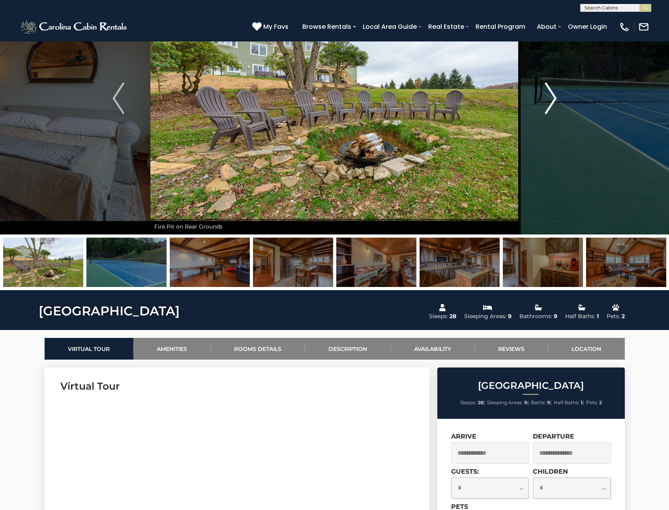
click at [551, 94] on img "Next" at bounding box center [550, 98] width 12 height 32
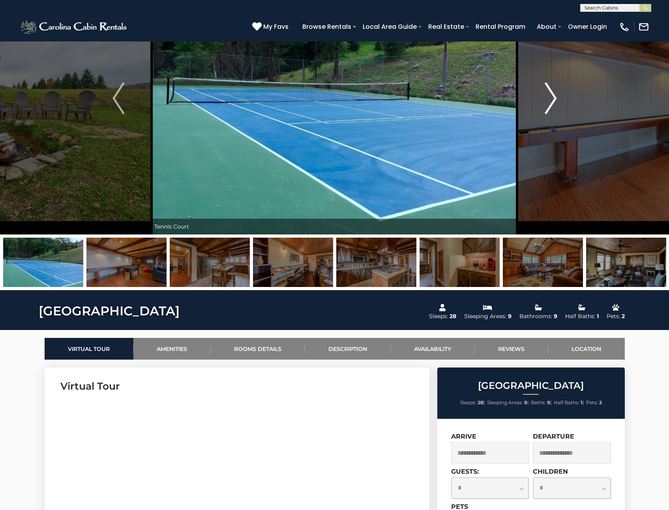
click at [551, 94] on img "Next" at bounding box center [550, 98] width 12 height 32
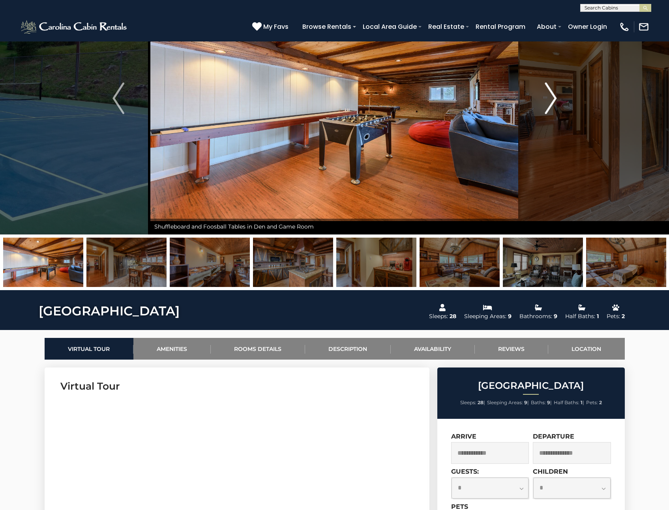
click at [551, 94] on img "Next" at bounding box center [550, 98] width 12 height 32
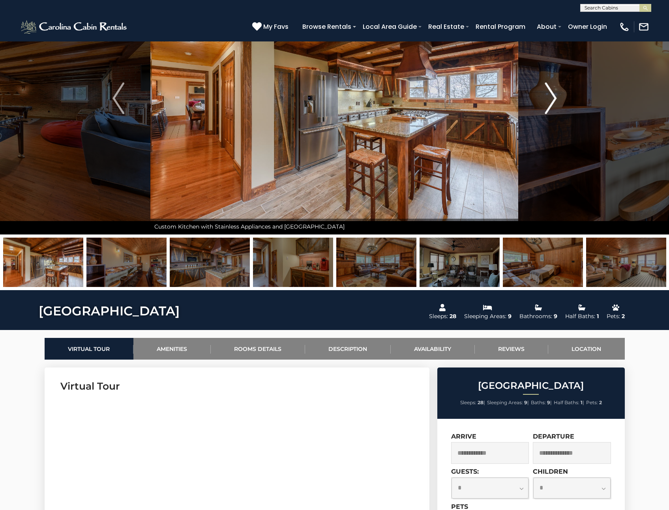
click at [551, 94] on img "Next" at bounding box center [550, 98] width 12 height 32
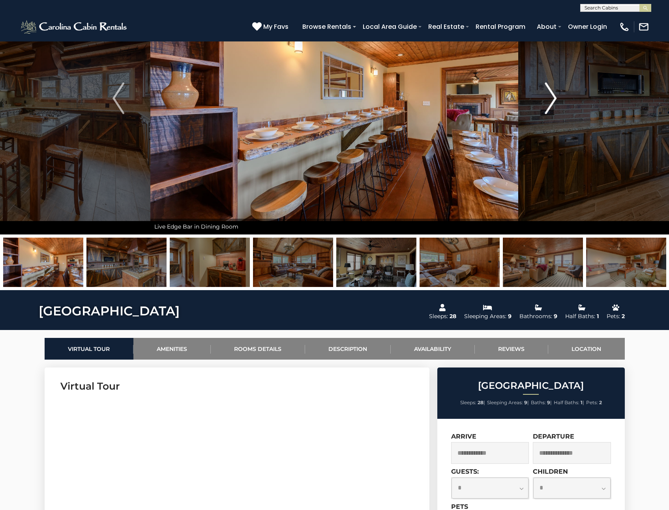
click at [551, 94] on img "Next" at bounding box center [550, 98] width 12 height 32
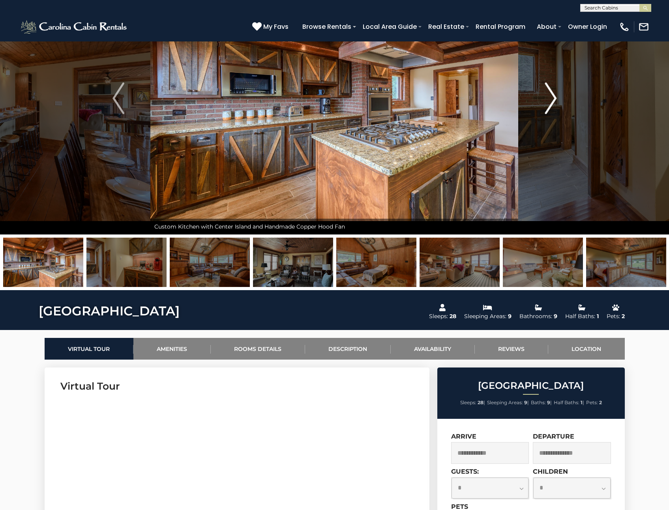
click at [551, 94] on img "Next" at bounding box center [550, 98] width 12 height 32
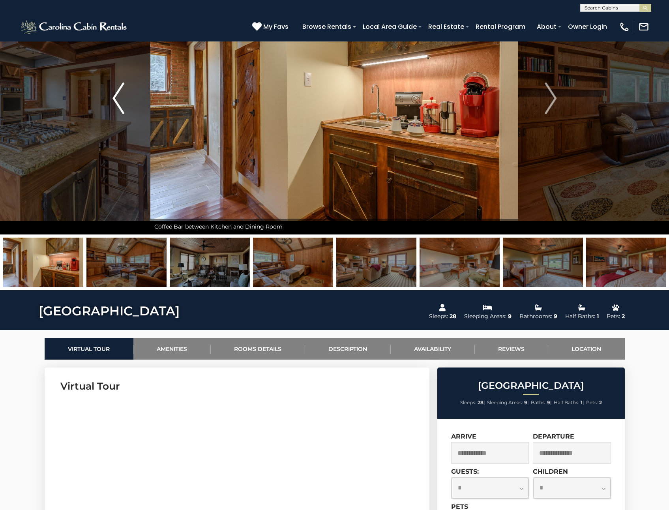
click at [113, 98] on img "Previous" at bounding box center [118, 98] width 12 height 32
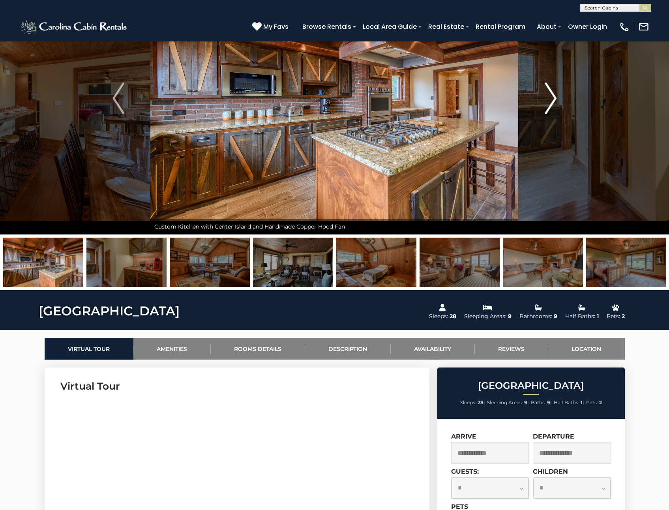
click at [553, 99] on img "Next" at bounding box center [550, 98] width 12 height 32
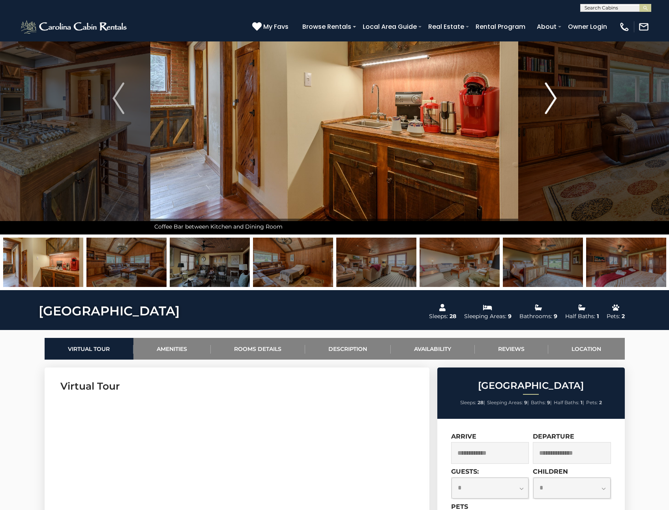
click at [553, 99] on img "Next" at bounding box center [550, 98] width 12 height 32
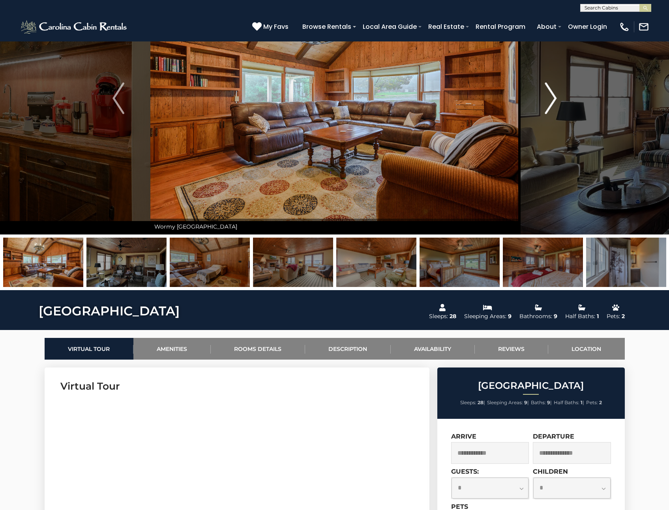
click at [553, 99] on img "Next" at bounding box center [550, 98] width 12 height 32
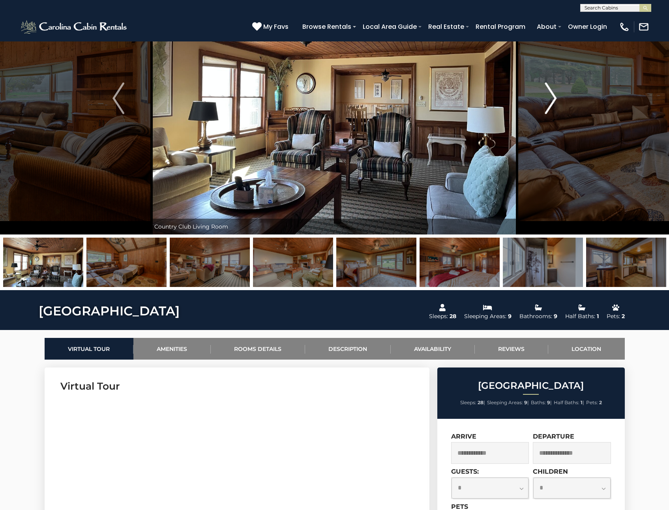
click at [552, 99] on img "Next" at bounding box center [550, 98] width 12 height 32
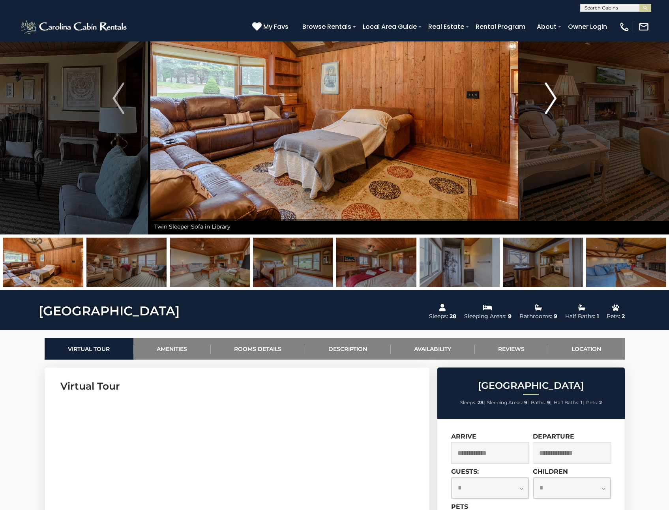
click at [552, 99] on img "Next" at bounding box center [550, 98] width 12 height 32
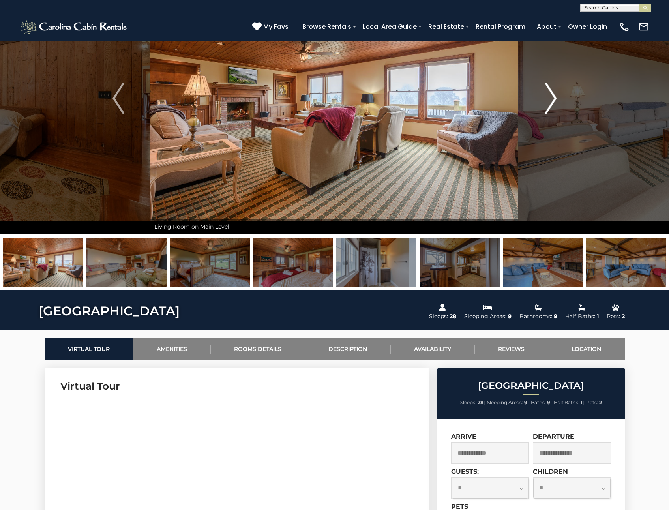
click at [552, 99] on img "Next" at bounding box center [550, 98] width 12 height 32
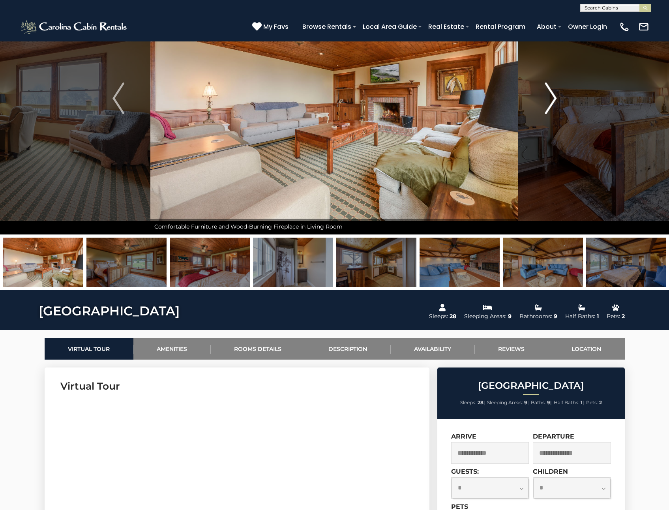
click at [552, 99] on img "Next" at bounding box center [550, 98] width 12 height 32
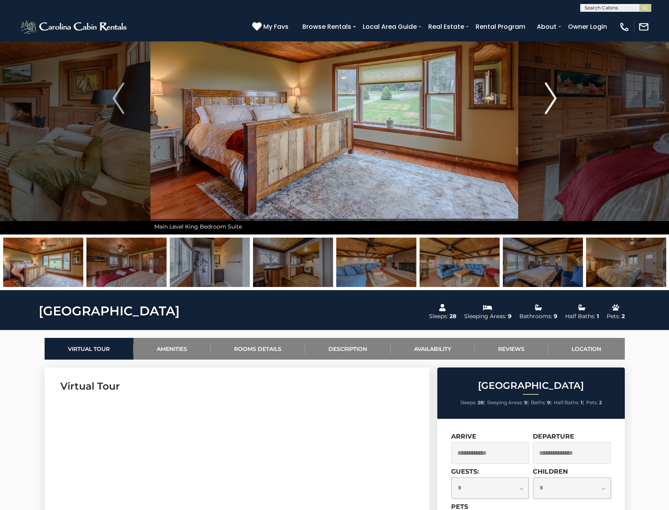
click at [552, 99] on img "Next" at bounding box center [550, 98] width 12 height 32
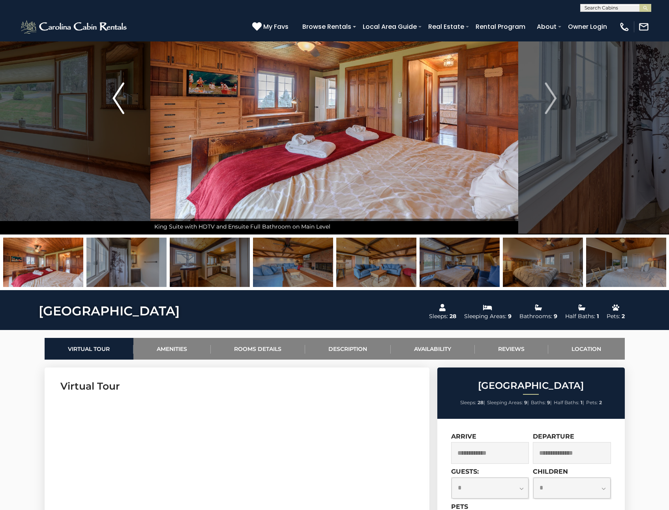
click at [114, 95] on img "Previous" at bounding box center [118, 98] width 12 height 32
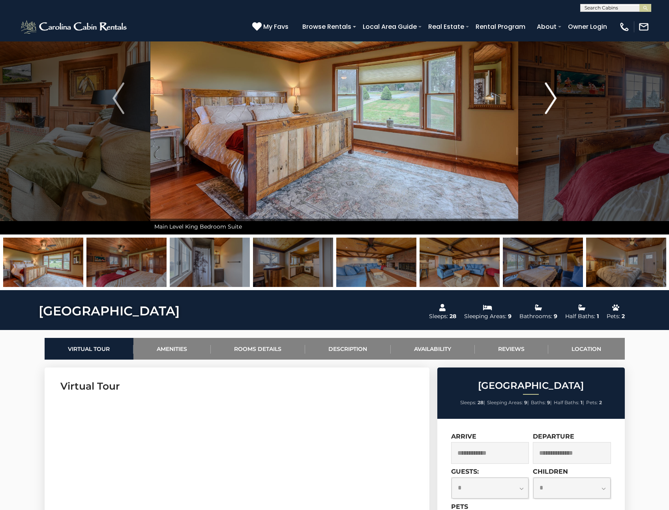
click at [554, 99] on img "Next" at bounding box center [550, 98] width 12 height 32
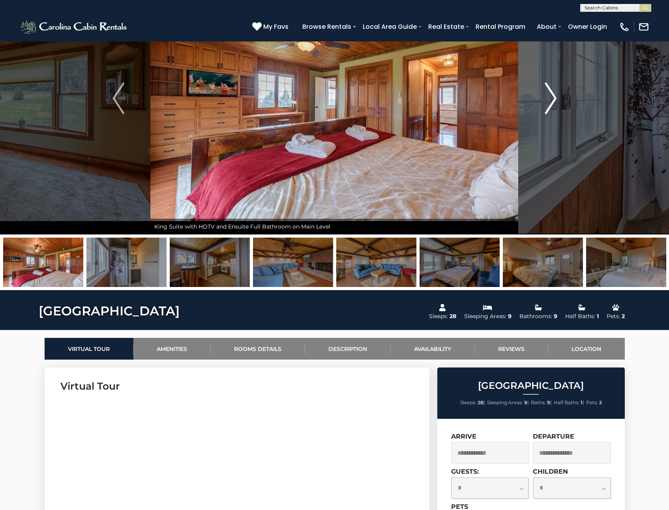
click at [553, 99] on img "Next" at bounding box center [550, 98] width 12 height 32
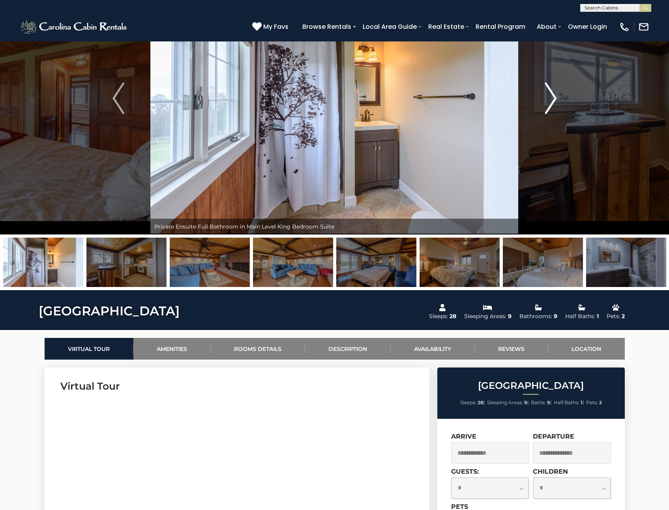
click at [553, 99] on img "Next" at bounding box center [550, 98] width 12 height 32
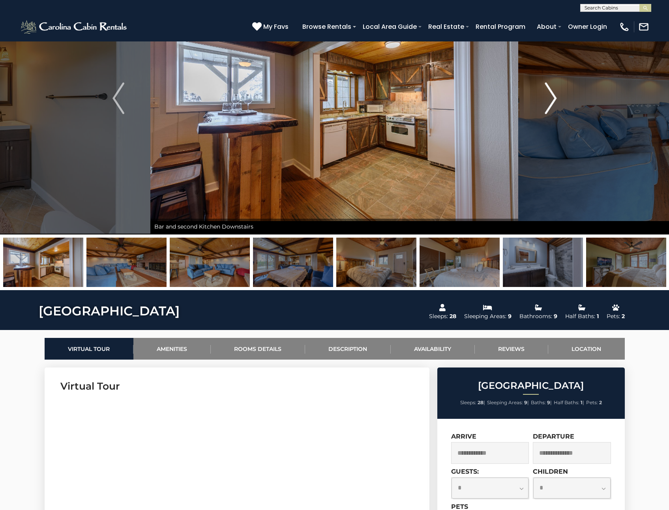
click at [553, 99] on img "Next" at bounding box center [550, 98] width 12 height 32
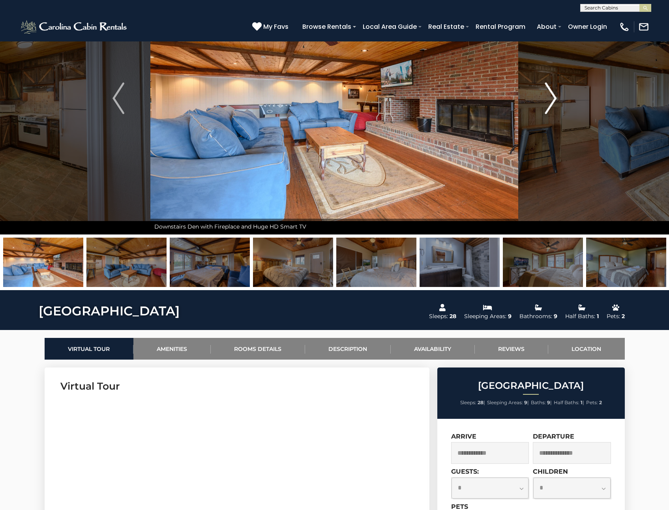
click at [552, 97] on img "Next" at bounding box center [550, 98] width 12 height 32
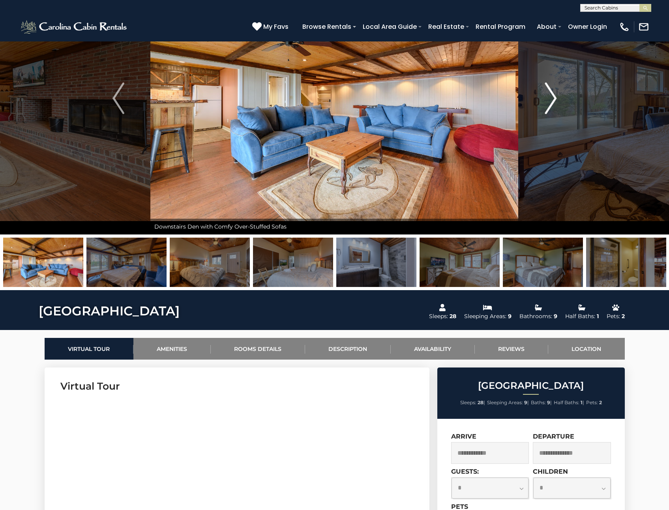
click at [552, 97] on img "Next" at bounding box center [550, 98] width 12 height 32
